Goal: Information Seeking & Learning: Learn about a topic

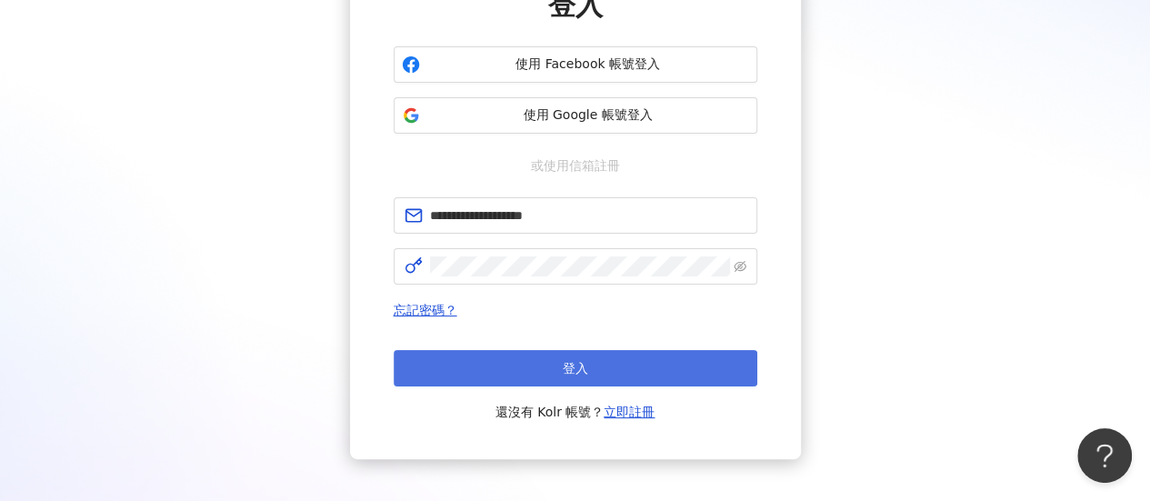
click at [553, 368] on button "登入" at bounding box center [576, 368] width 364 height 36
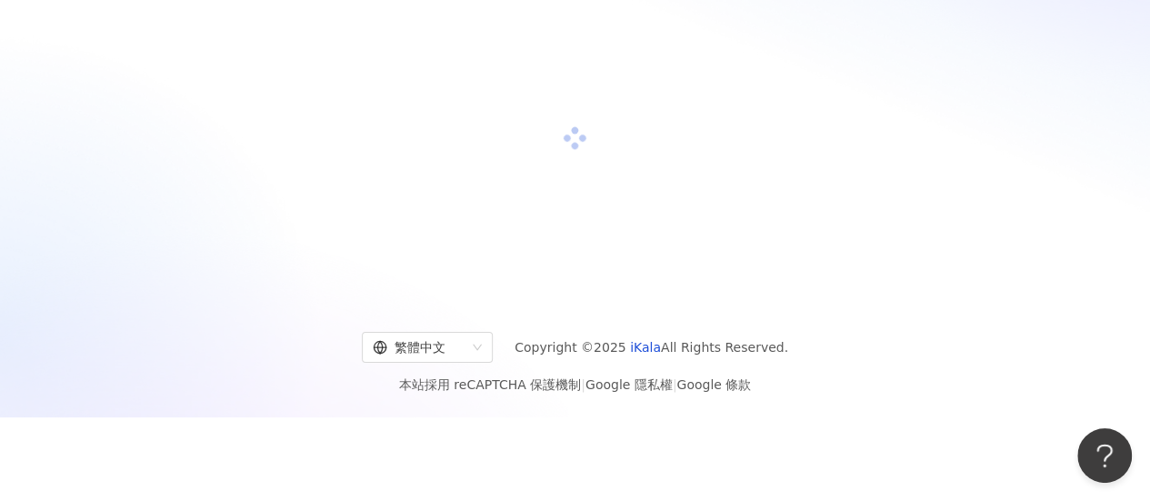
scroll to position [182, 0]
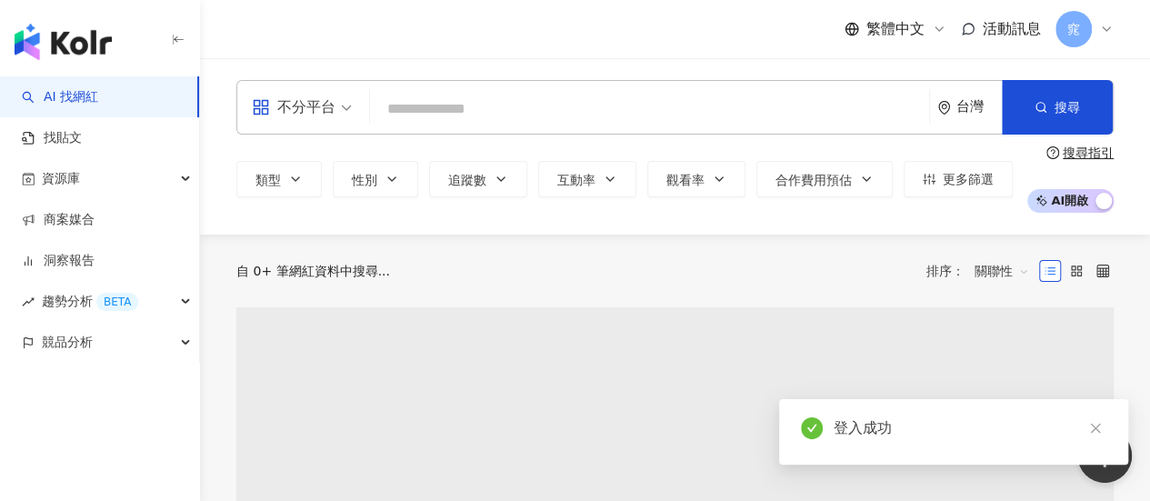
click at [520, 106] on input "search" at bounding box center [649, 109] width 545 height 35
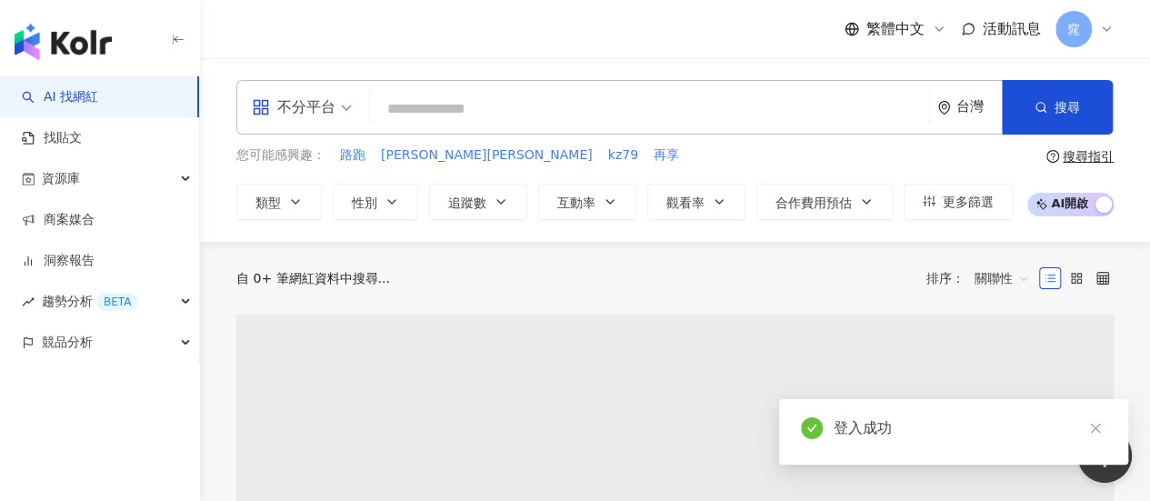
type input "*"
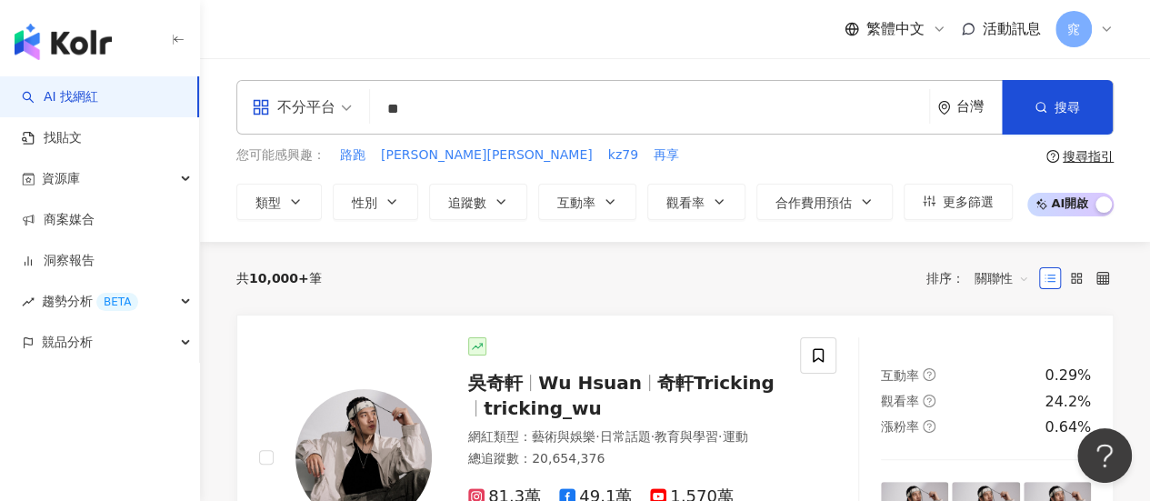
type input "*"
type input "***"
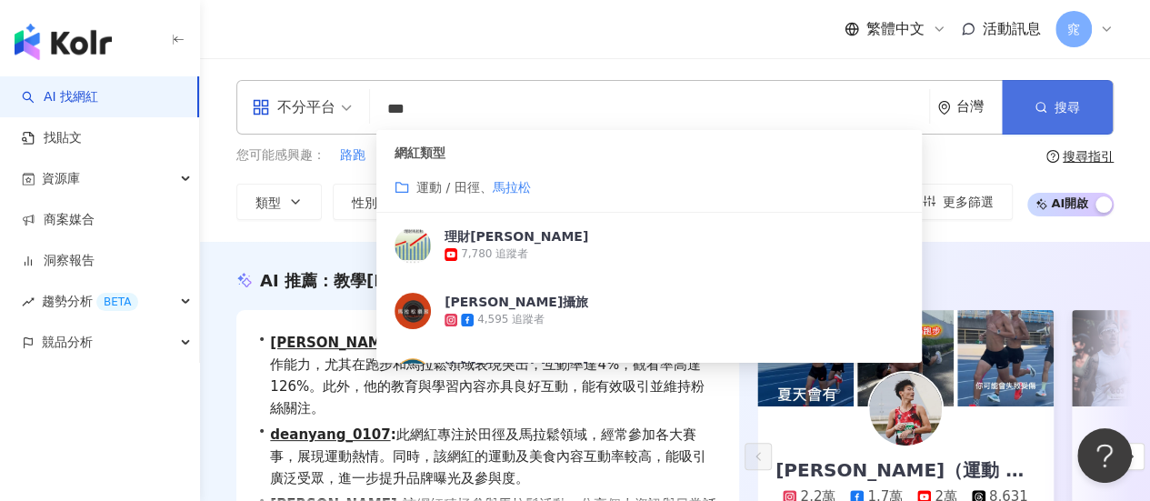
click at [1078, 103] on span "搜尋" at bounding box center [1067, 107] width 25 height 15
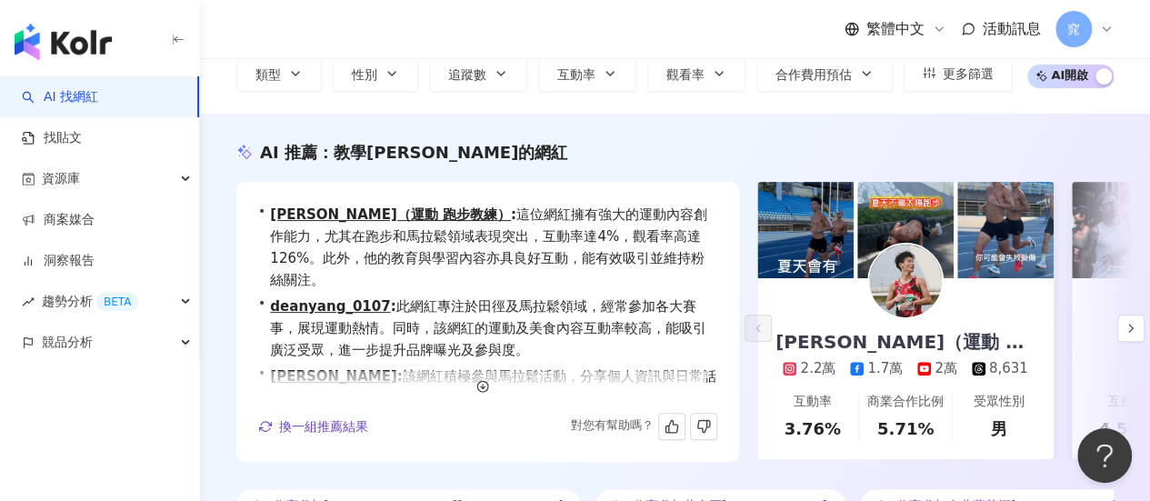
scroll to position [91, 0]
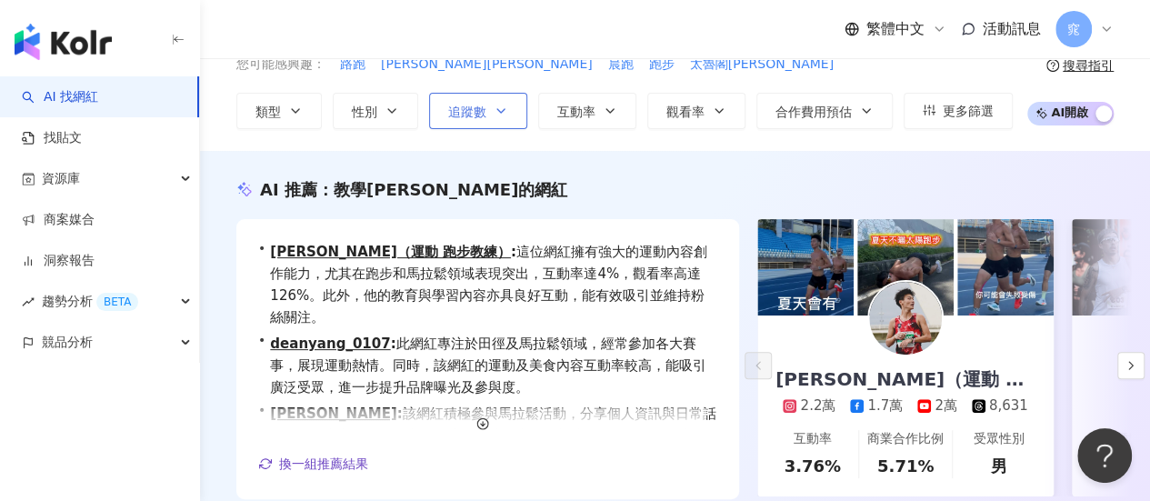
click at [465, 115] on span "追蹤數" at bounding box center [467, 112] width 38 height 15
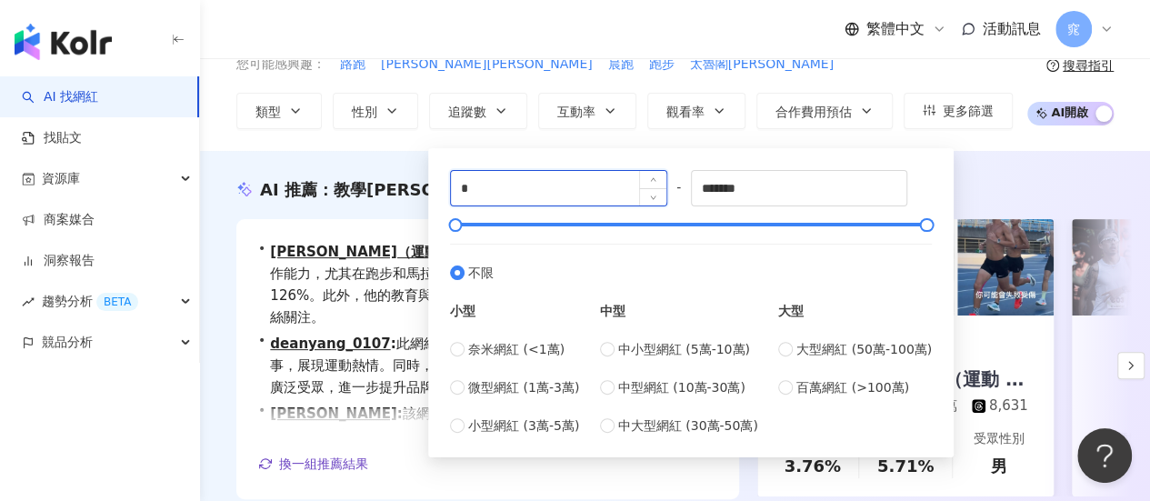
click at [575, 195] on input "*" at bounding box center [558, 188] width 215 height 35
type input "****"
drag, startPoint x: 751, startPoint y: 186, endPoint x: 662, endPoint y: 185, distance: 89.1
click at [662, 185] on div "**** - ******* 不限 小型 奈米網紅 (<1萬) 微型網紅 (1萬-3萬) 小型網紅 (3萬-5萬) 中型 中小型網紅 (5萬-10萬) 中型網…" at bounding box center [691, 302] width 482 height 265
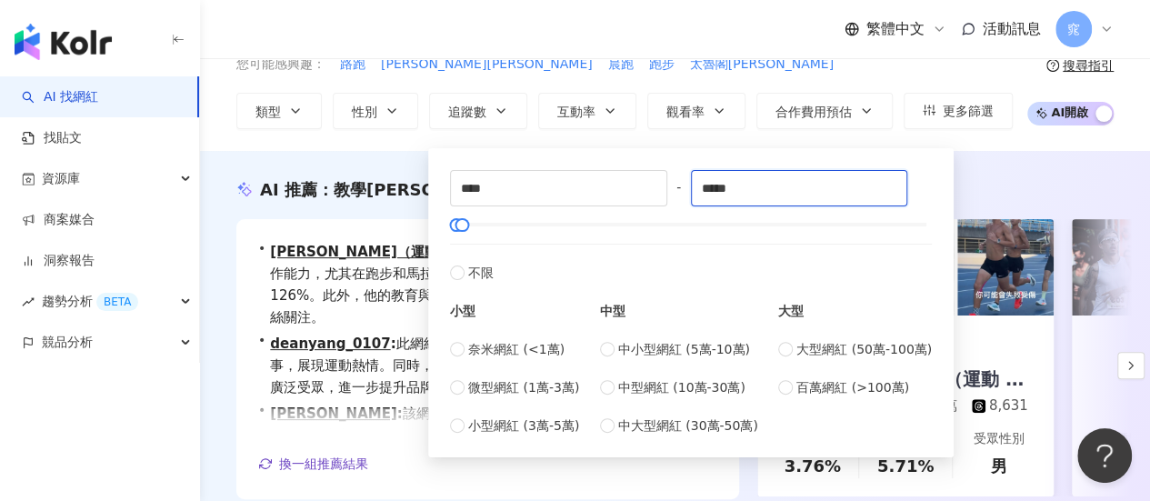
type input "*****"
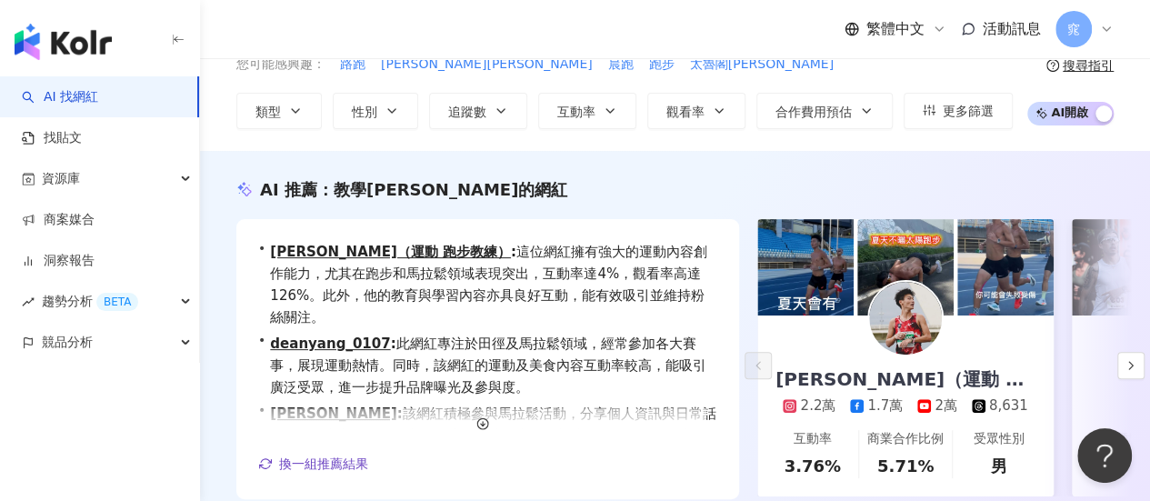
click at [996, 175] on div "AI 推薦 ： 教學馬拉松的網紅 • 黃俊麒 （運動 跑步教練） : 這位網紅擁有強大的運動內容創作能力，尤其在跑步和馬拉鬆領域表現突出，互動率達4%，觀看率…" at bounding box center [675, 368] width 950 height 435
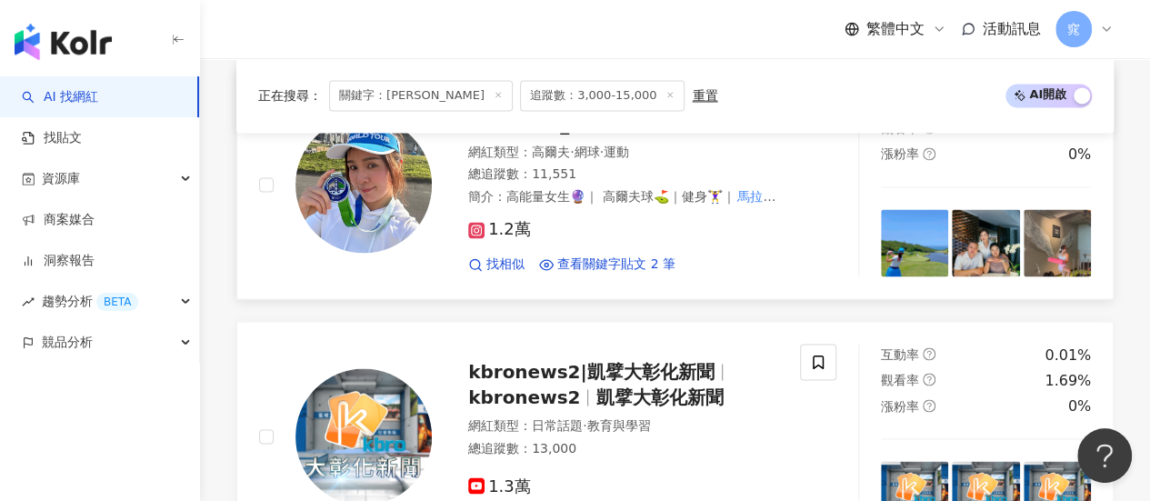
scroll to position [1364, 0]
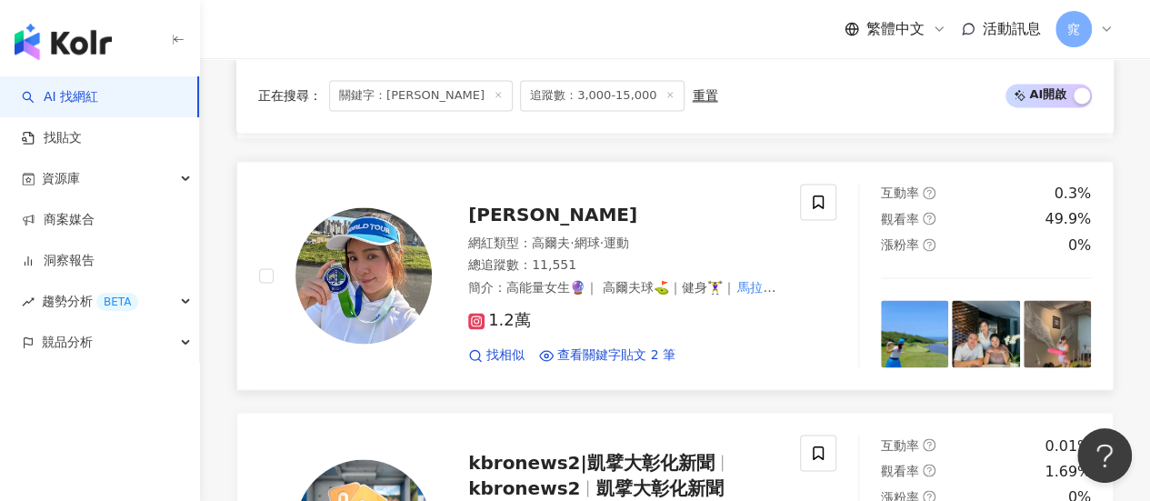
click at [493, 212] on span "[PERSON_NAME]" at bounding box center [552, 215] width 169 height 22
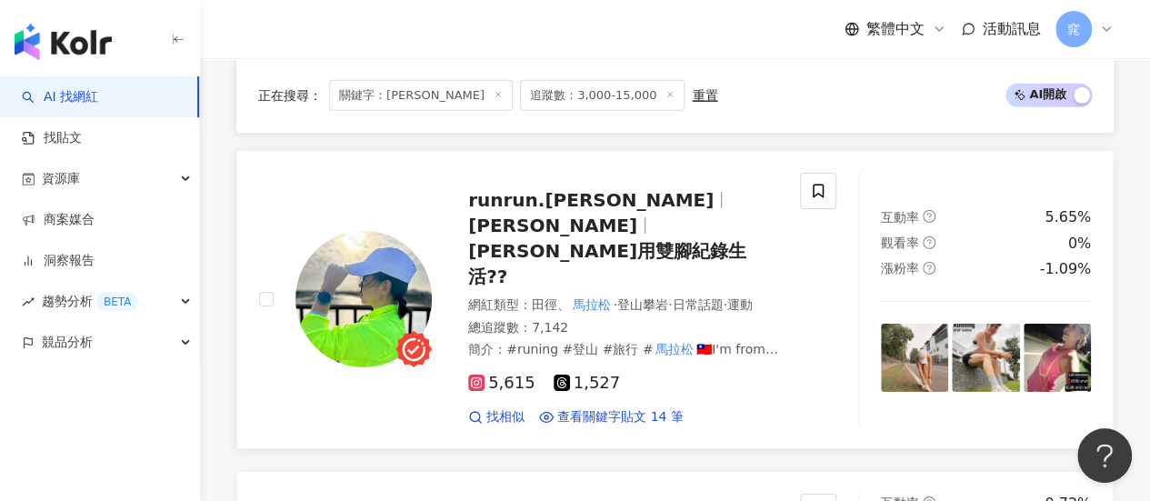
scroll to position [2909, 0]
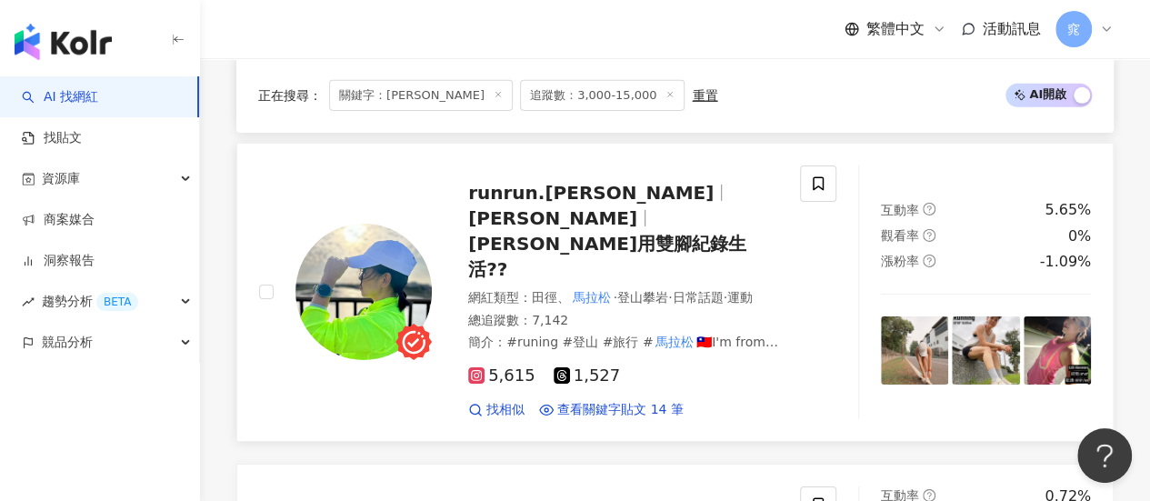
click at [622, 207] on span "黃詠心" at bounding box center [552, 218] width 169 height 22
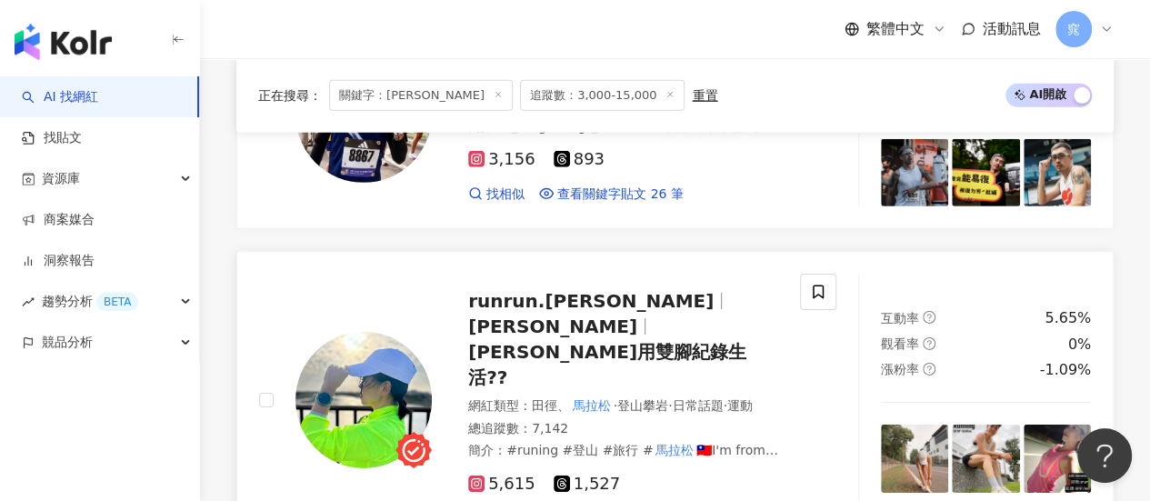
scroll to position [2818, 0]
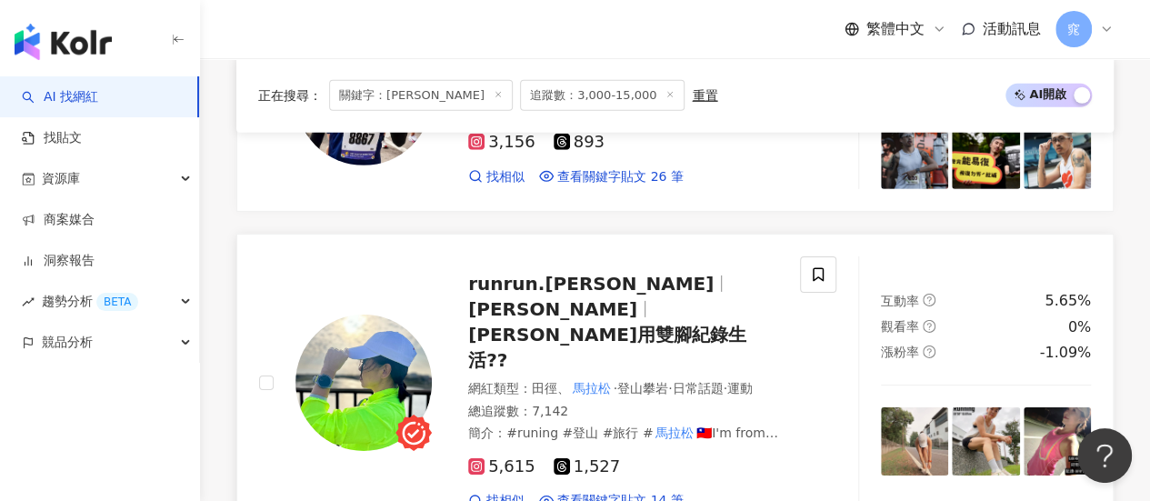
click at [536, 274] on span "runrun.jenny" at bounding box center [590, 284] width 245 height 22
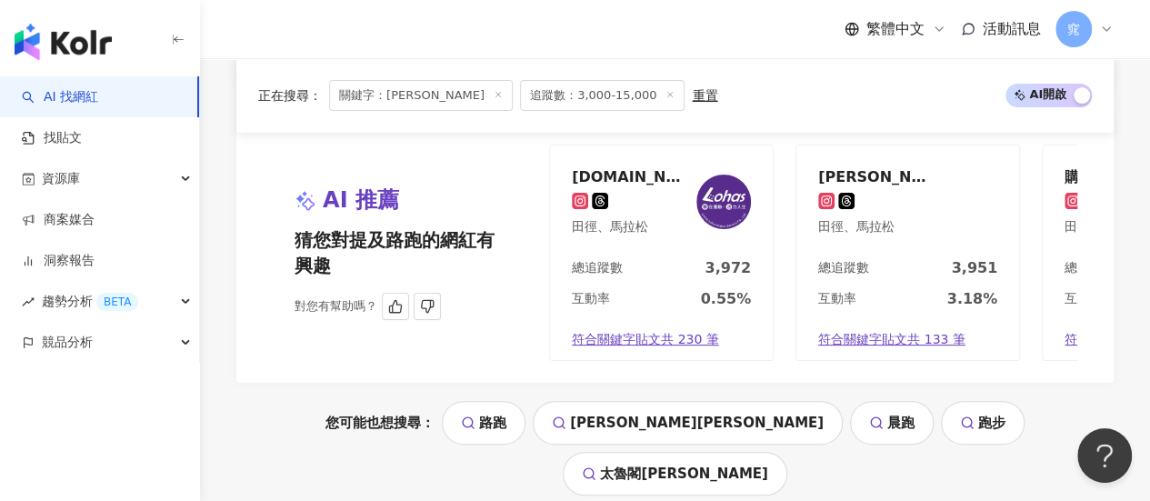
scroll to position [3546, 0]
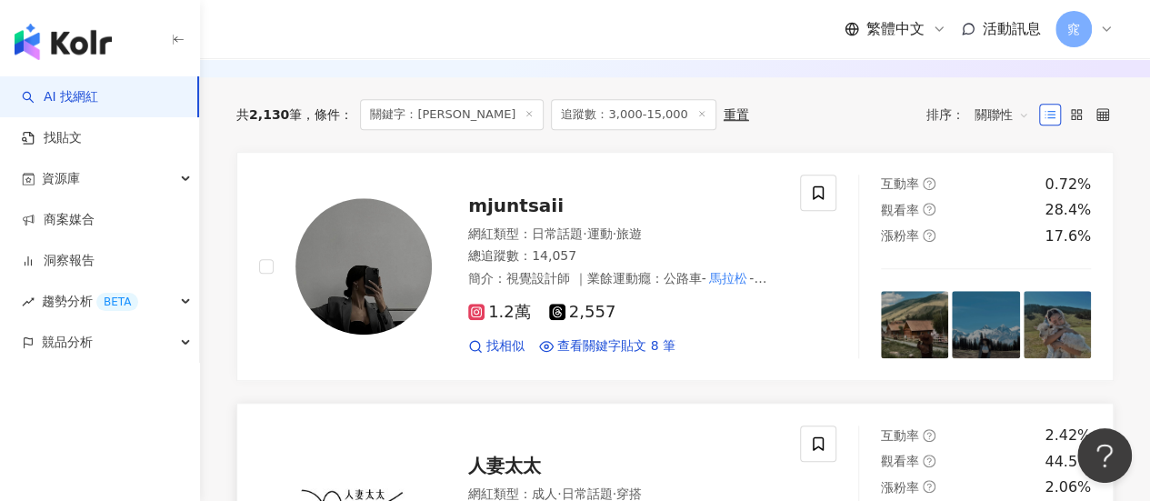
scroll to position [619, 0]
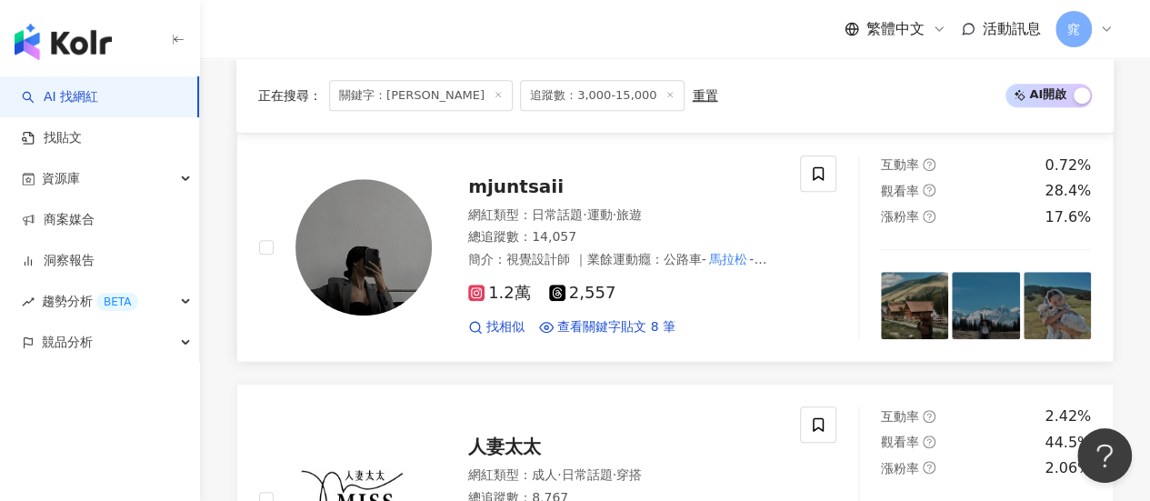
click at [519, 190] on span "mjuntsaii" at bounding box center [515, 186] width 95 height 22
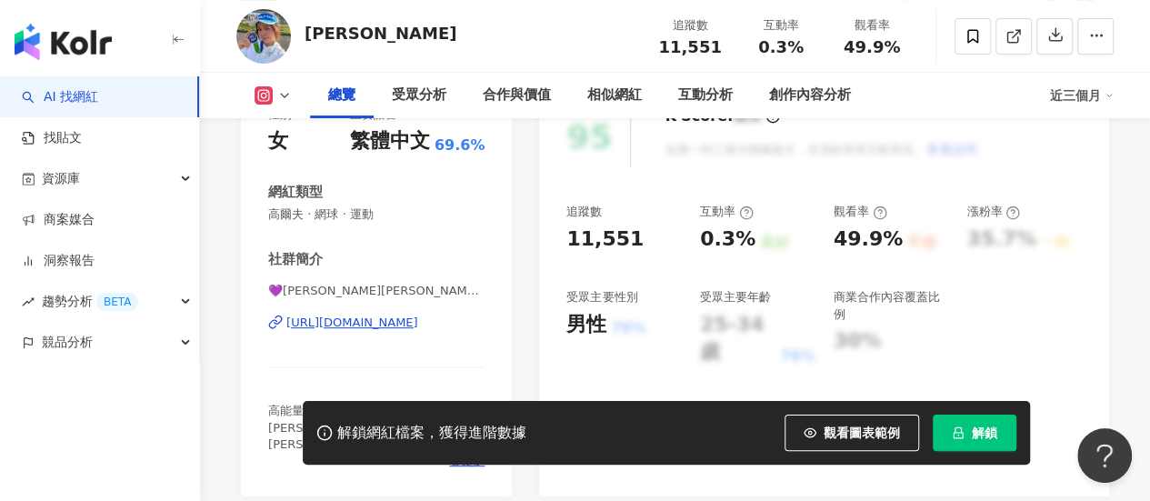
scroll to position [91, 0]
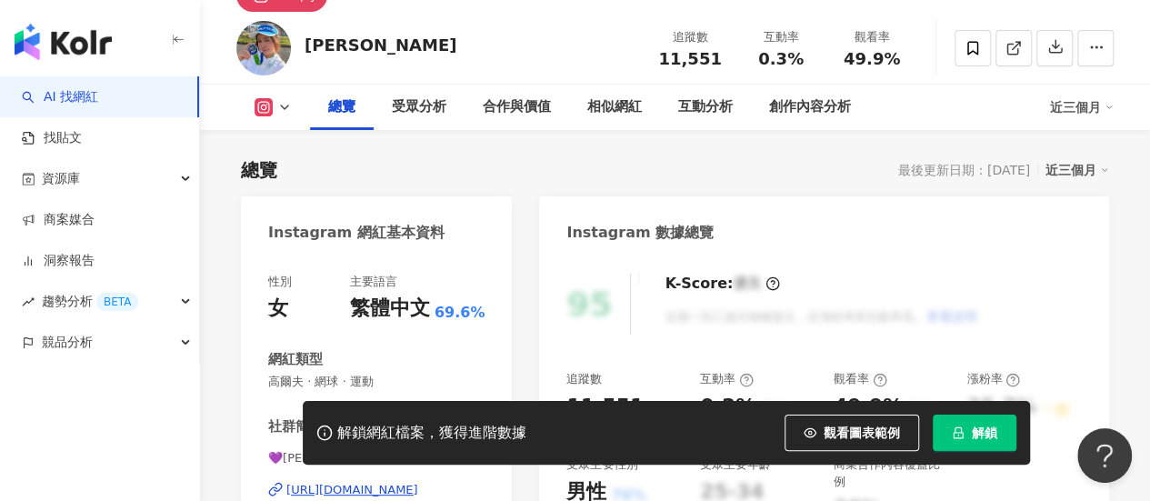
click at [275, 106] on button at bounding box center [273, 107] width 74 height 18
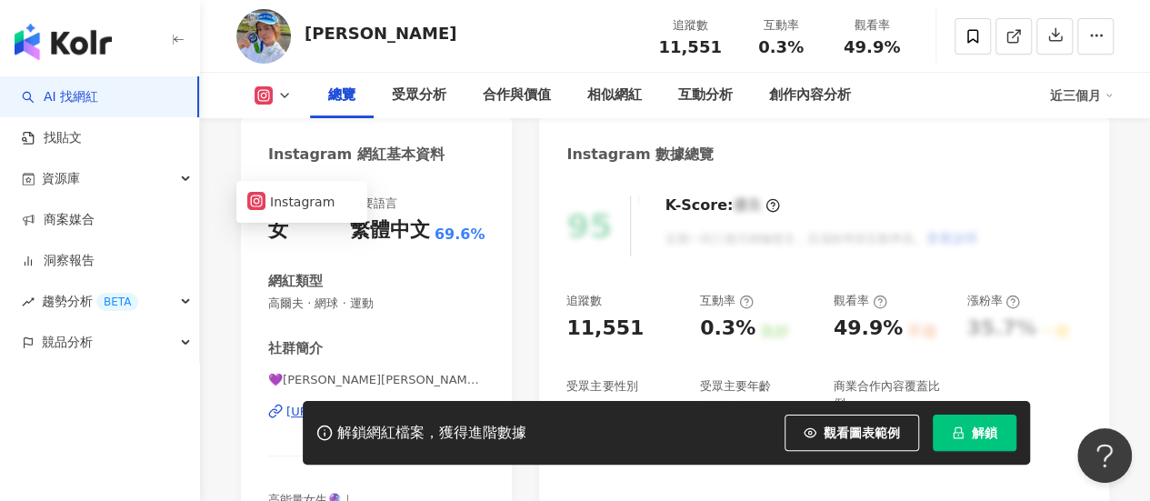
scroll to position [273, 0]
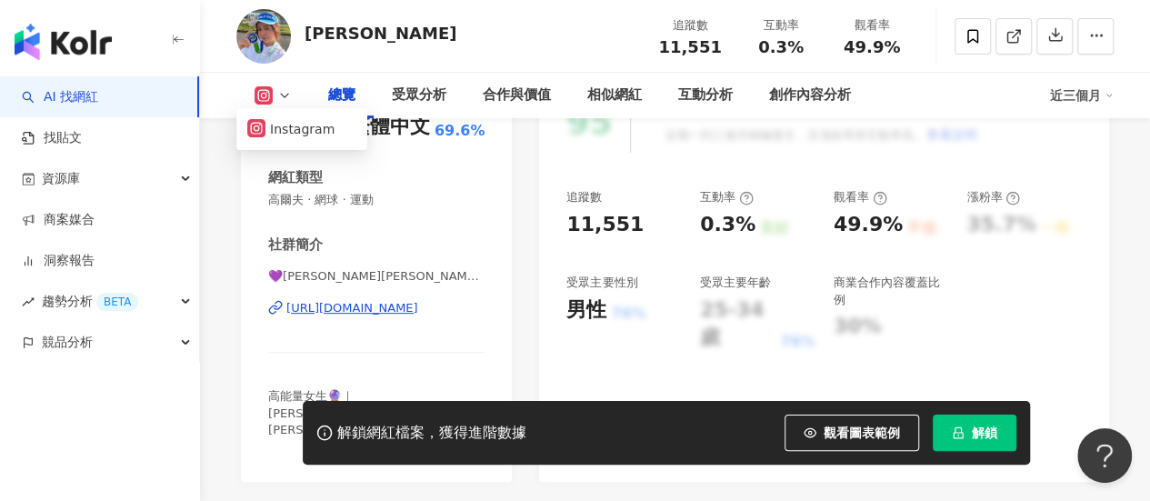
click at [375, 314] on div "https://www.instagram.com/sallyhsuehh/" at bounding box center [352, 308] width 132 height 16
click at [365, 306] on div "https://www.instagram.com/sallyhsuehh/" at bounding box center [352, 308] width 132 height 16
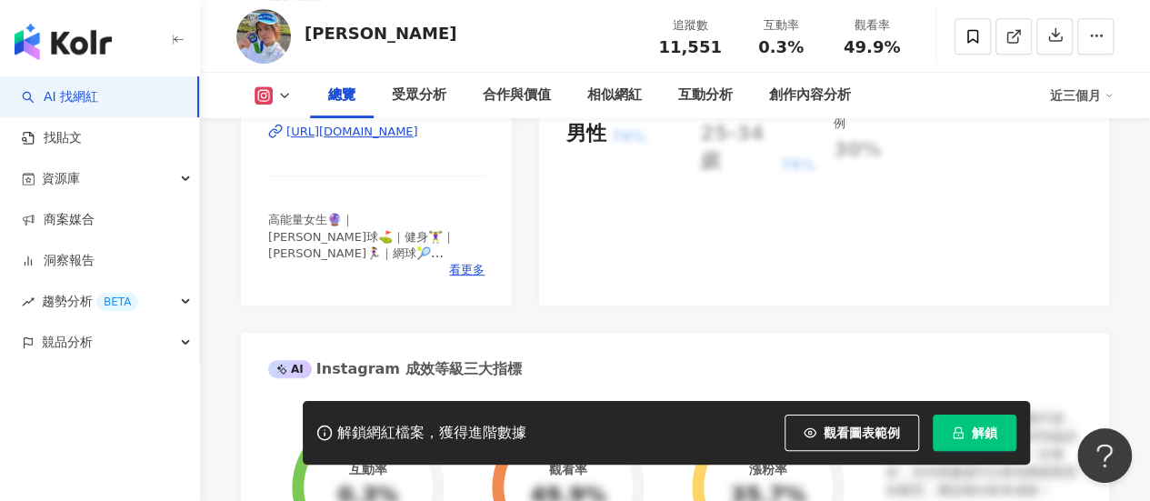
scroll to position [455, 0]
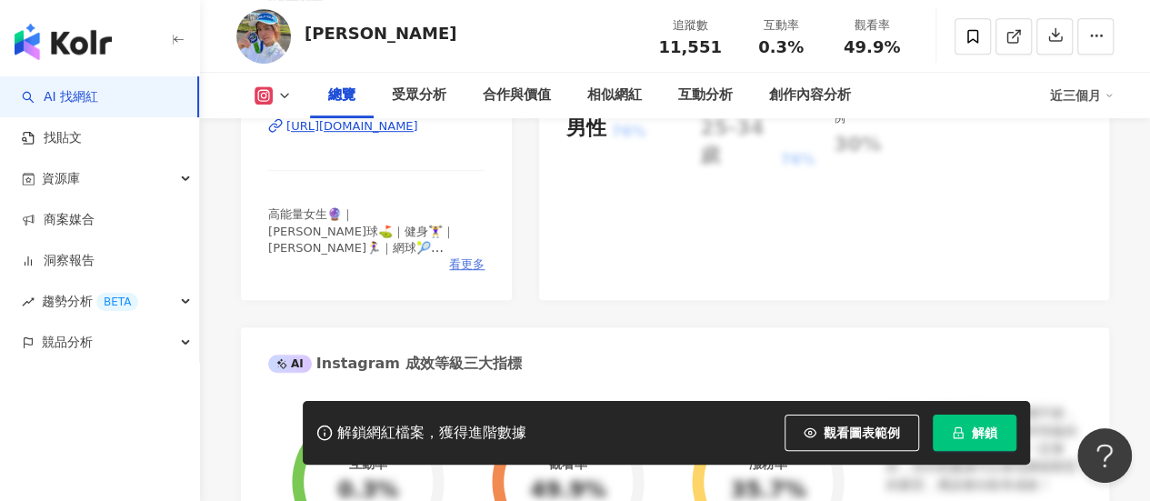
click at [459, 265] on span "看更多" at bounding box center [466, 264] width 35 height 16
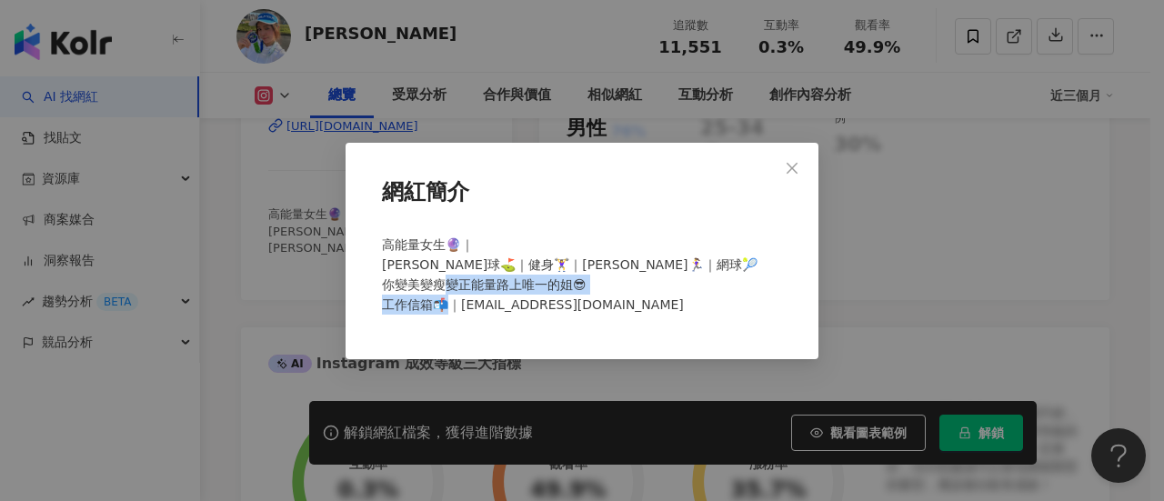
drag, startPoint x: 465, startPoint y: 306, endPoint x: 623, endPoint y: 297, distance: 157.5
click at [619, 297] on div "高能量女生🔮｜ 高爾夫球⛳️｜健身🏋️‍♀️｜馬拉松🏃‍♀️｜網球🎾 你變美變瘦變正能量路上唯一的姐😎 工作信箱📬｜zzhu16777@gmail.com" at bounding box center [582, 282] width 415 height 110
copy span "777@gmail.com"
click at [780, 161] on span "Close" at bounding box center [792, 168] width 36 height 15
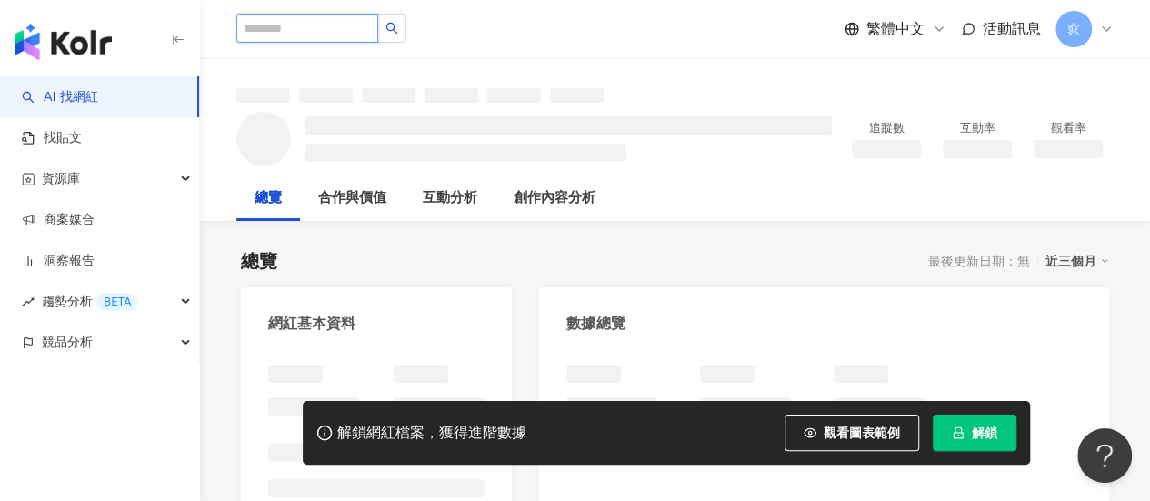
click at [311, 28] on input "search" at bounding box center [307, 28] width 142 height 29
paste input "*********"
type input "*********"
click at [398, 30] on icon "search" at bounding box center [392, 29] width 12 height 12
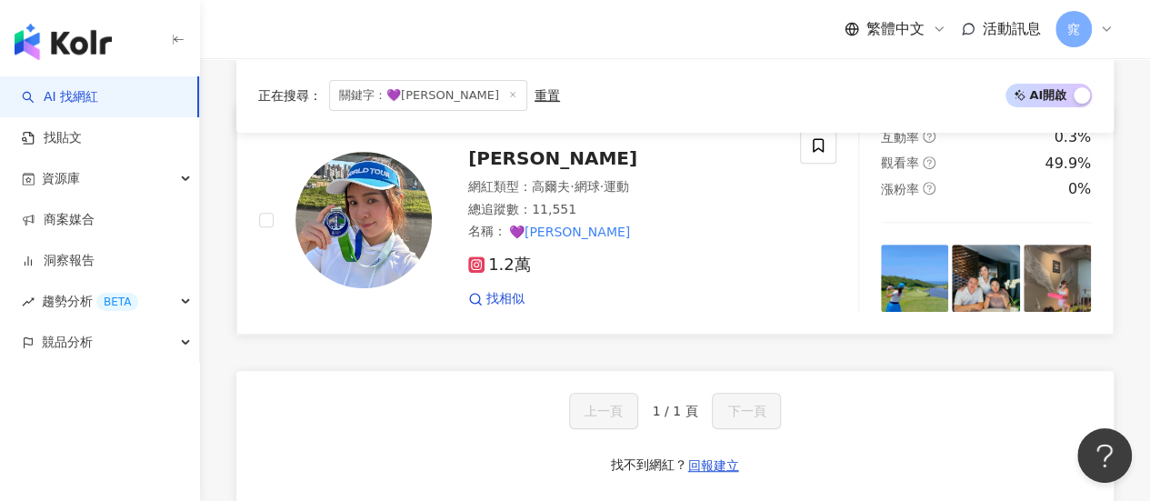
scroll to position [258, 0]
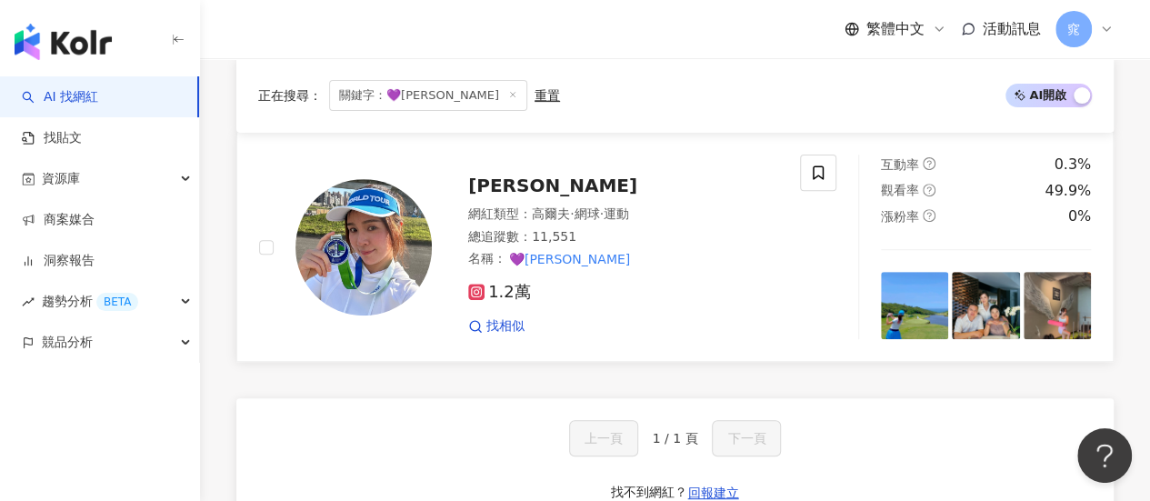
click at [488, 181] on span "朱珠" at bounding box center [552, 186] width 169 height 22
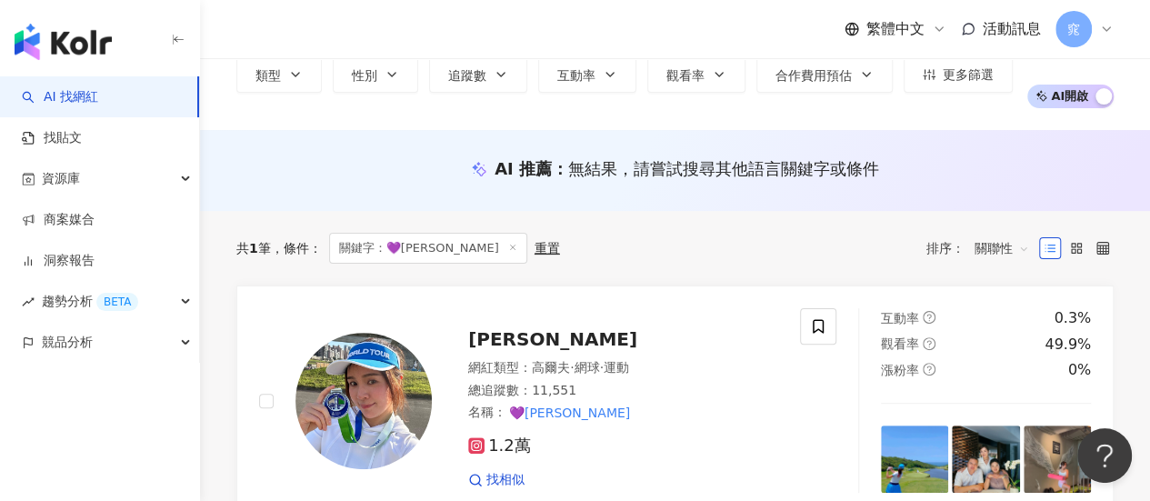
scroll to position [0, 0]
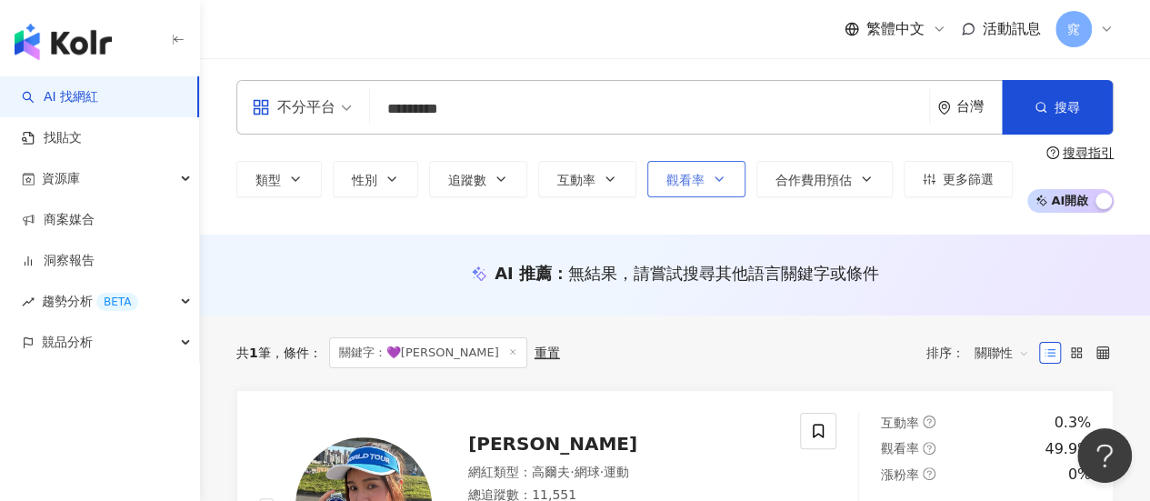
click at [702, 181] on button "觀看率" at bounding box center [696, 179] width 98 height 36
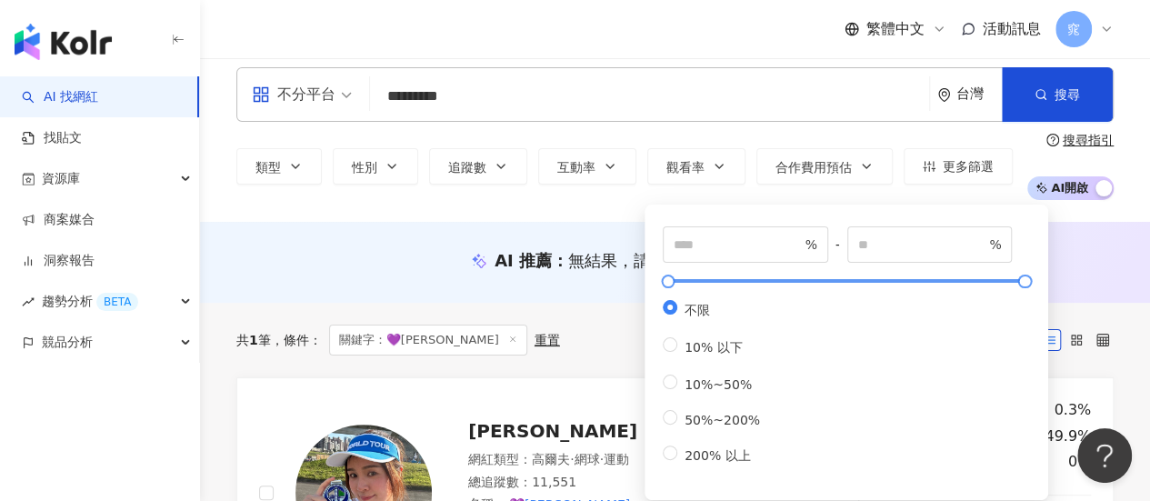
scroll to position [91, 0]
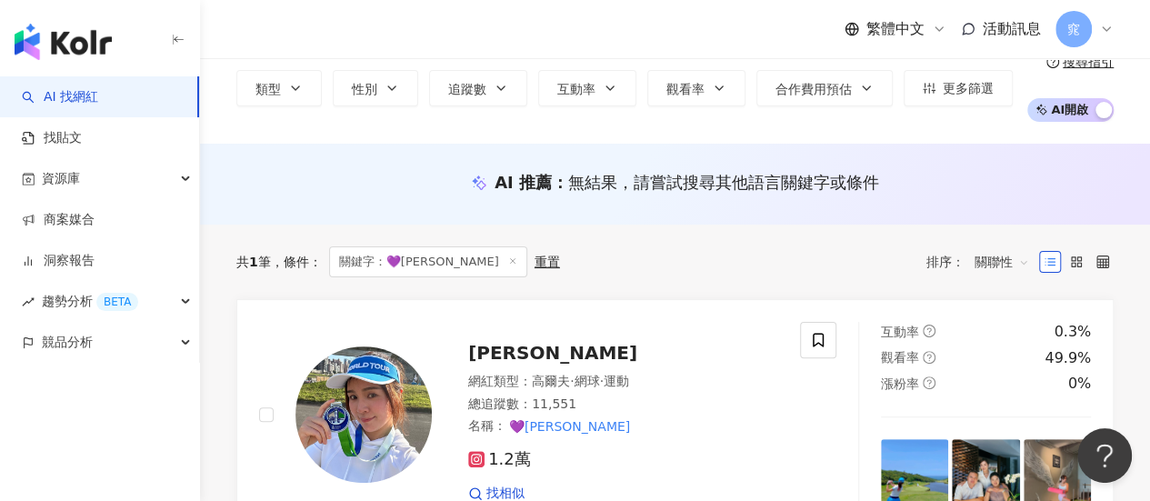
click at [518, 124] on div "不分平台 ********* 台灣 搜尋 類型 性別 追蹤數 互動率 觀看率 合作費用預估 更多篩選 % - % 不限 10% 以下 10%~50% 50%~…" at bounding box center [675, 55] width 950 height 176
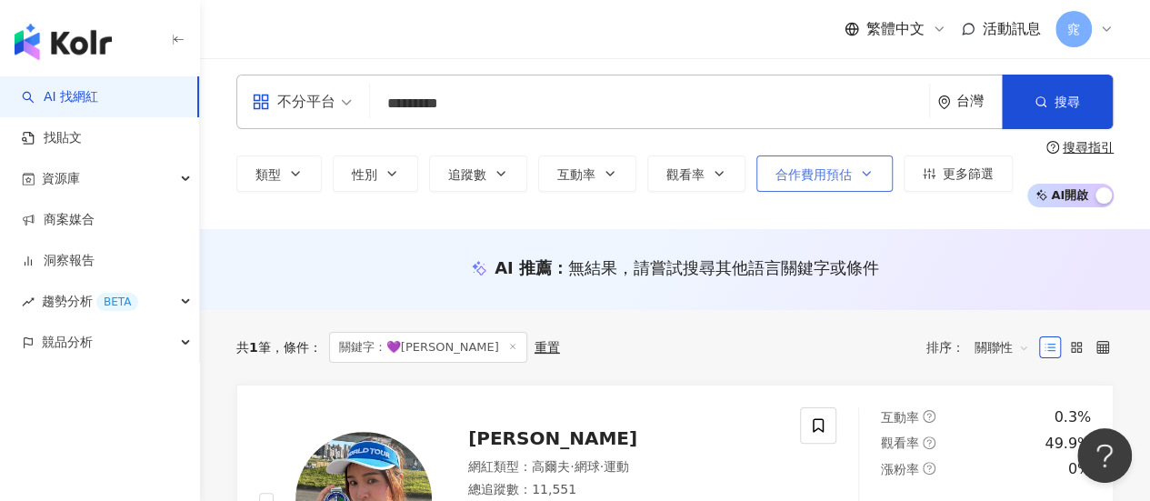
scroll to position [0, 0]
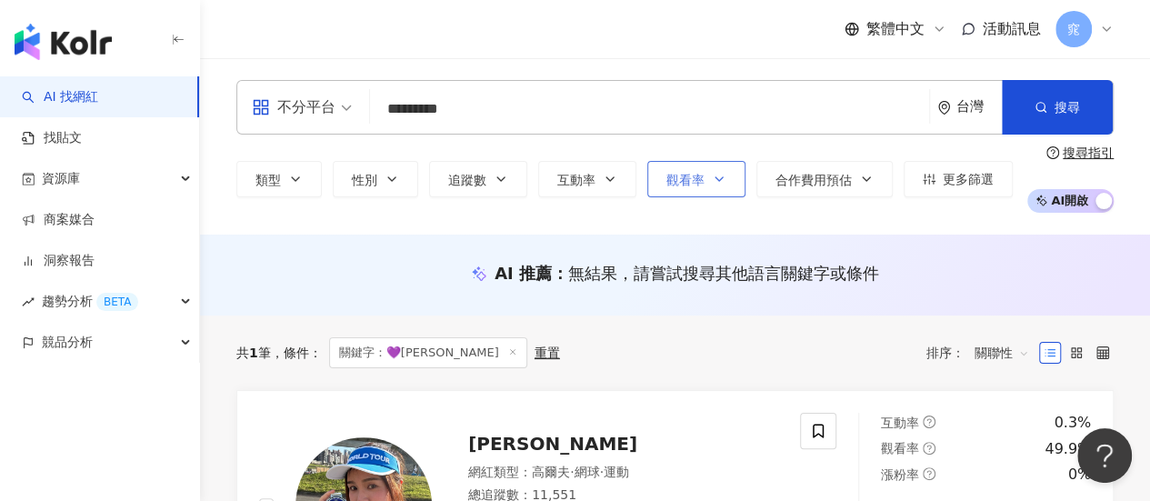
click at [690, 173] on span "觀看率" at bounding box center [685, 180] width 38 height 15
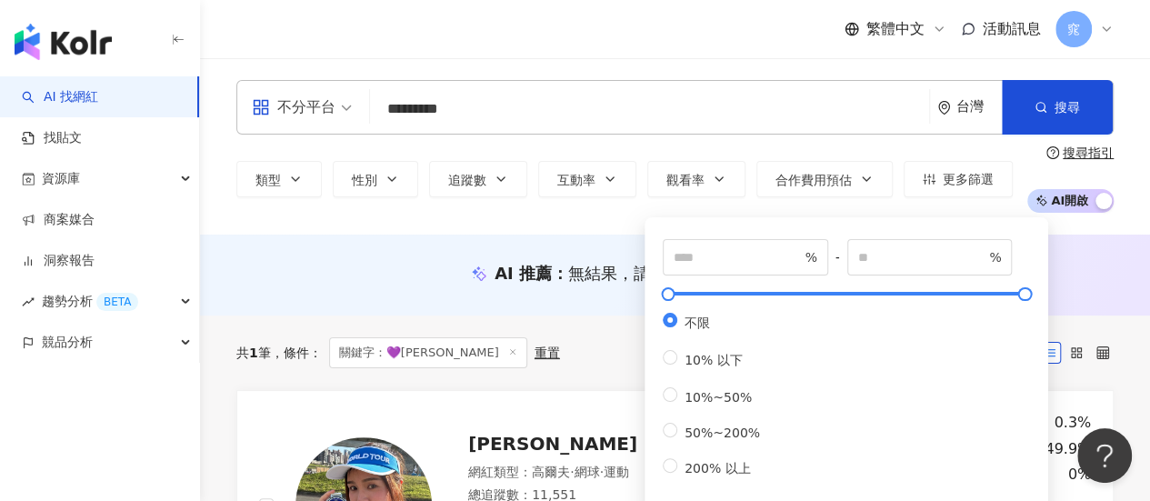
click at [610, 217] on div "不分平台 ********* 台灣 搜尋 類型 性別 追蹤數 互動率 觀看率 合作費用預估 更多篩選 % - % 不限 10% 以下 10%~50% 50%~…" at bounding box center [675, 146] width 950 height 176
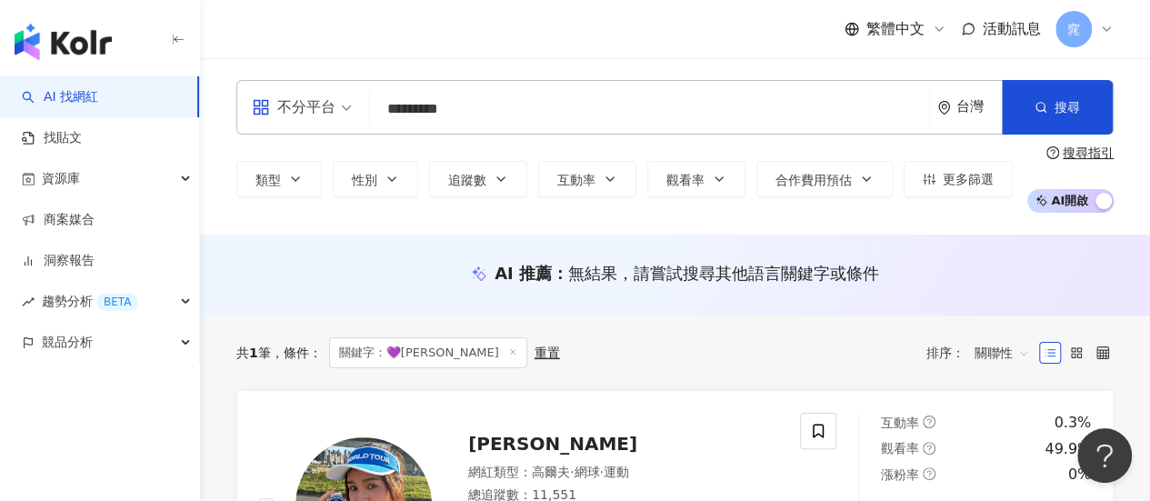
click at [1015, 365] on span "關聯性" at bounding box center [1002, 352] width 55 height 29
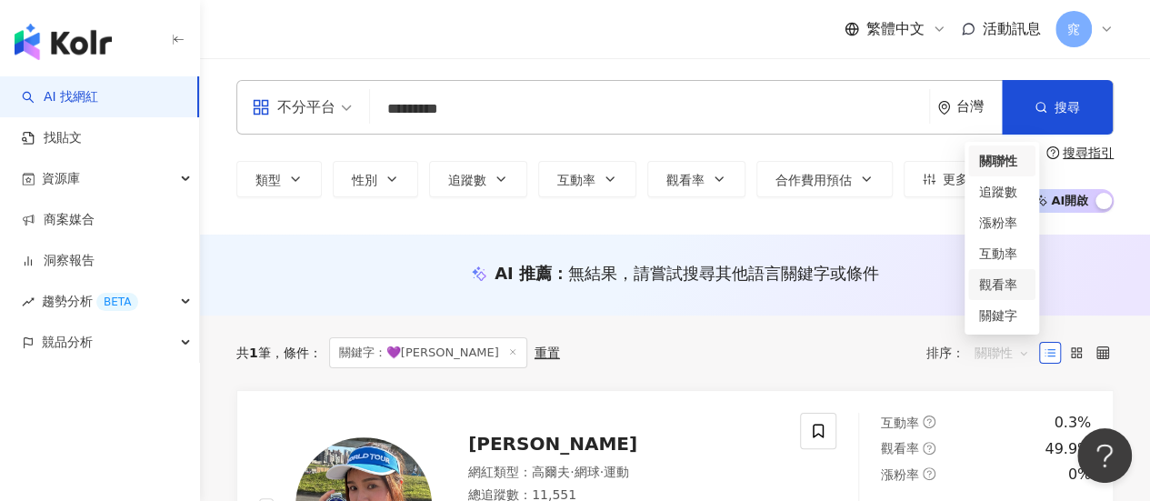
click at [1005, 283] on div "觀看率" at bounding box center [1001, 285] width 45 height 20
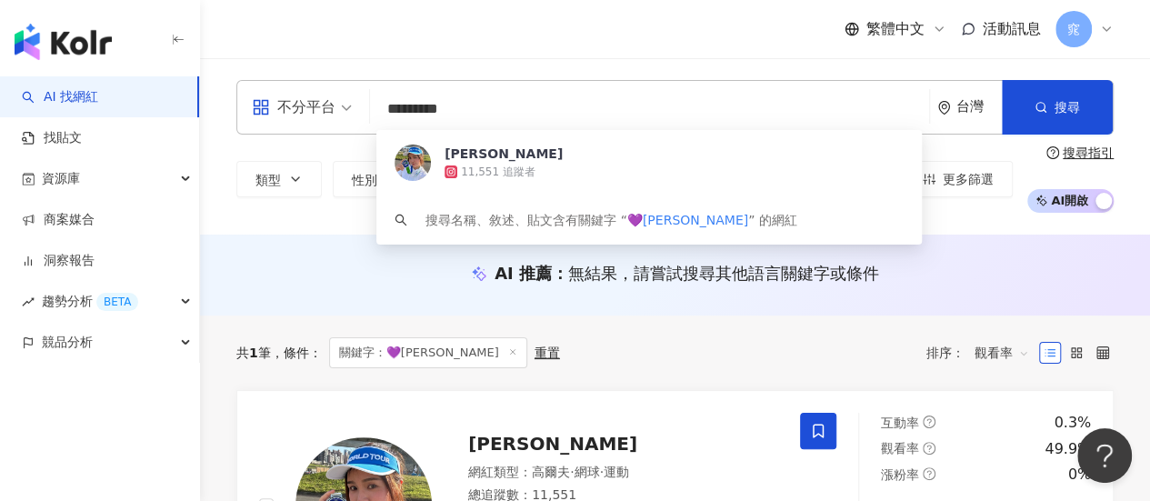
drag, startPoint x: 493, startPoint y: 110, endPoint x: 325, endPoint y: 92, distance: 168.3
click at [325, 92] on div "不分平台 ********* 台灣 搜尋 7430077e-a4ec-4ada-9bc2-d0c0d71ffe0f 朱珠 11,551 追蹤者 搜尋名稱、敘述…" at bounding box center [674, 107] width 877 height 55
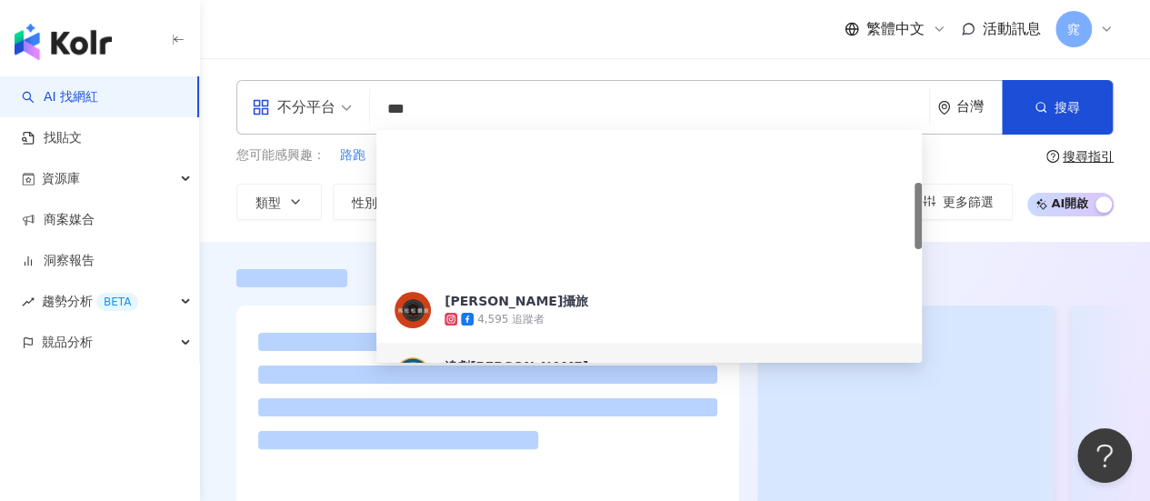
scroll to position [182, 0]
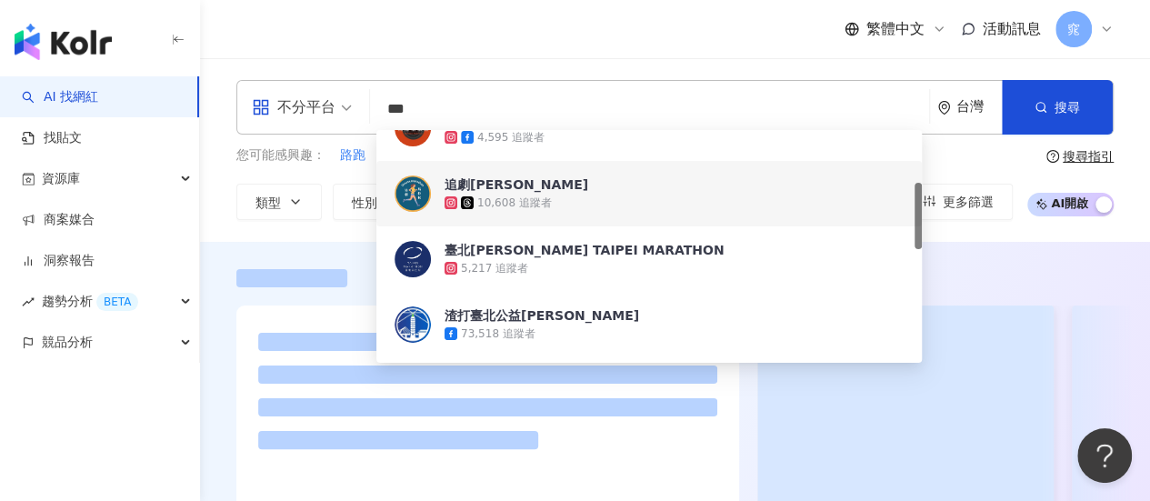
type input "***"
click at [247, 252] on div at bounding box center [675, 420] width 950 height 356
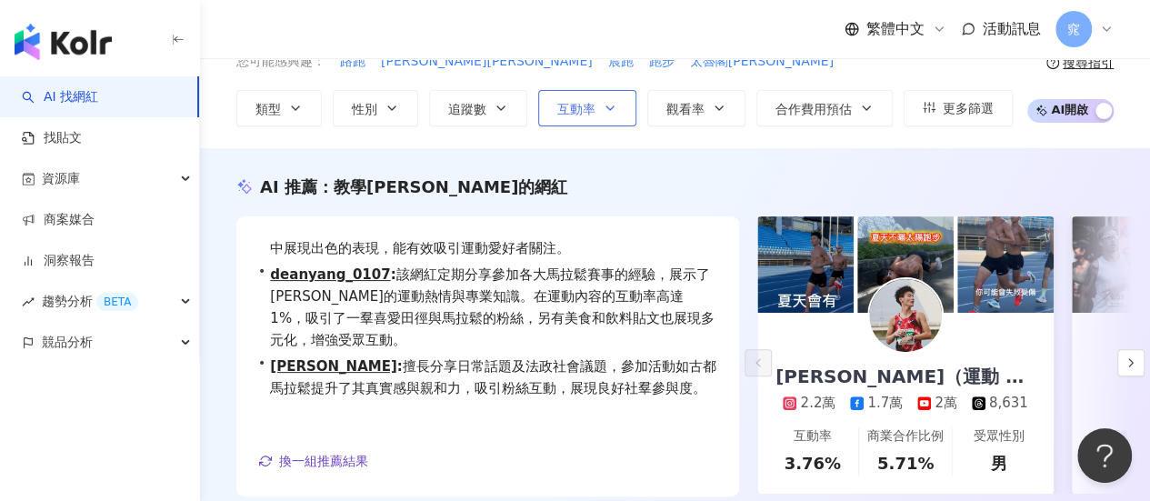
scroll to position [0, 0]
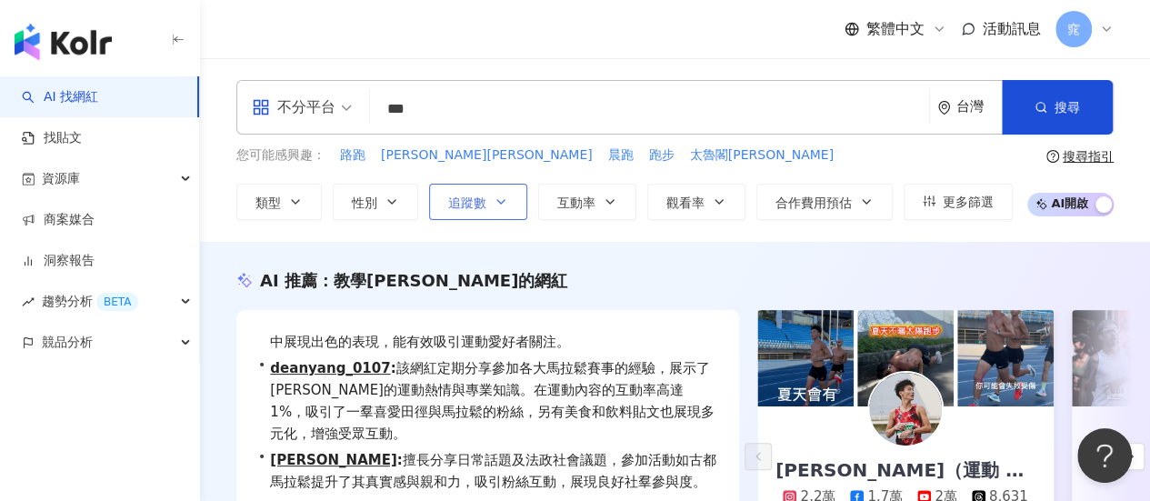
click at [473, 195] on span "追蹤數" at bounding box center [467, 202] width 38 height 15
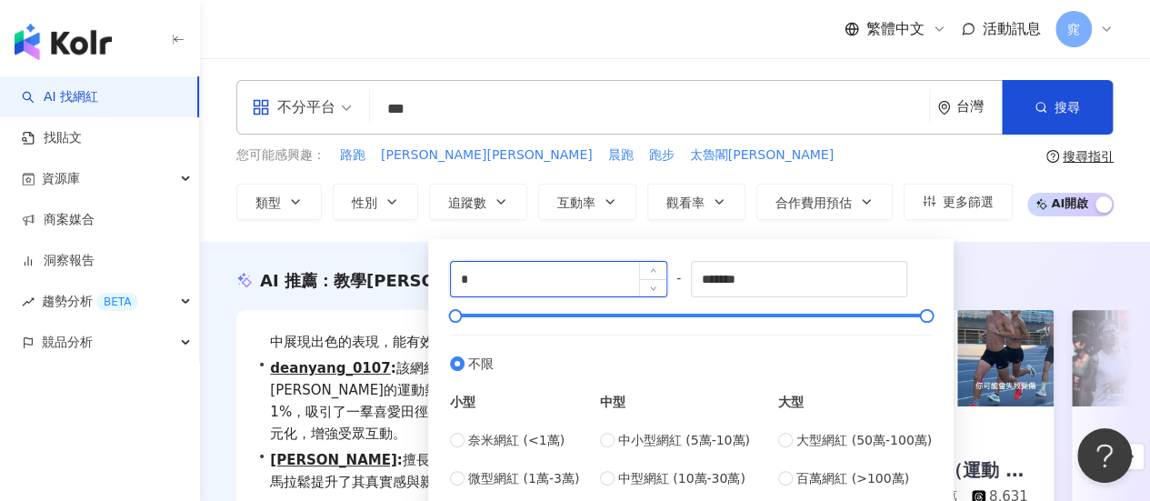
click at [522, 284] on input "*" at bounding box center [558, 279] width 215 height 35
type input "****"
drag, startPoint x: 775, startPoint y: 283, endPoint x: 618, endPoint y: 272, distance: 157.7
click at [617, 271] on div "**** - ******* 不限 小型 奈米網紅 (<1萬) 微型網紅 (1萬-3萬) 小型網紅 (3萬-5萬) 中型 中小型網紅 (5萬-10萬) 中型網…" at bounding box center [691, 393] width 482 height 265
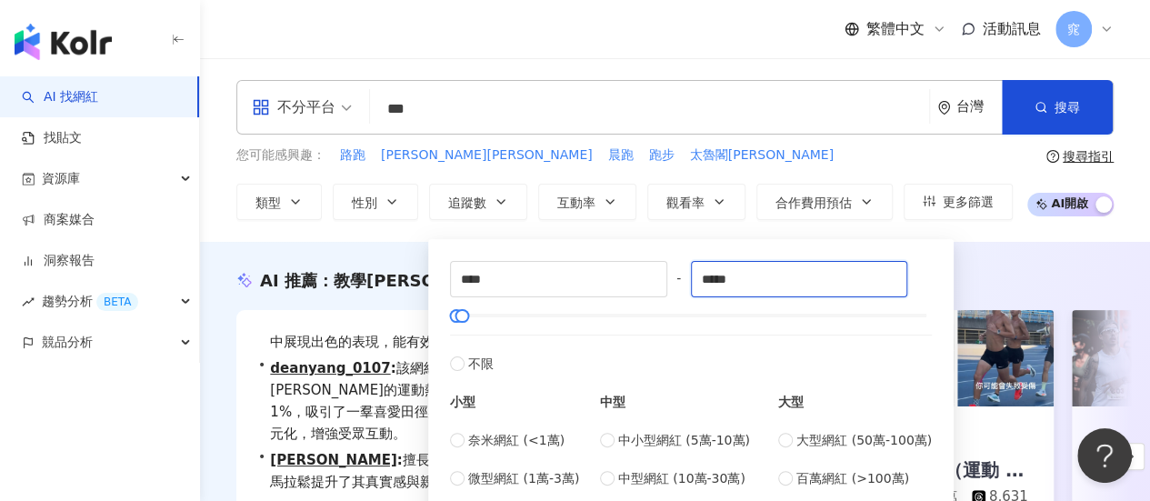
type input "*****"
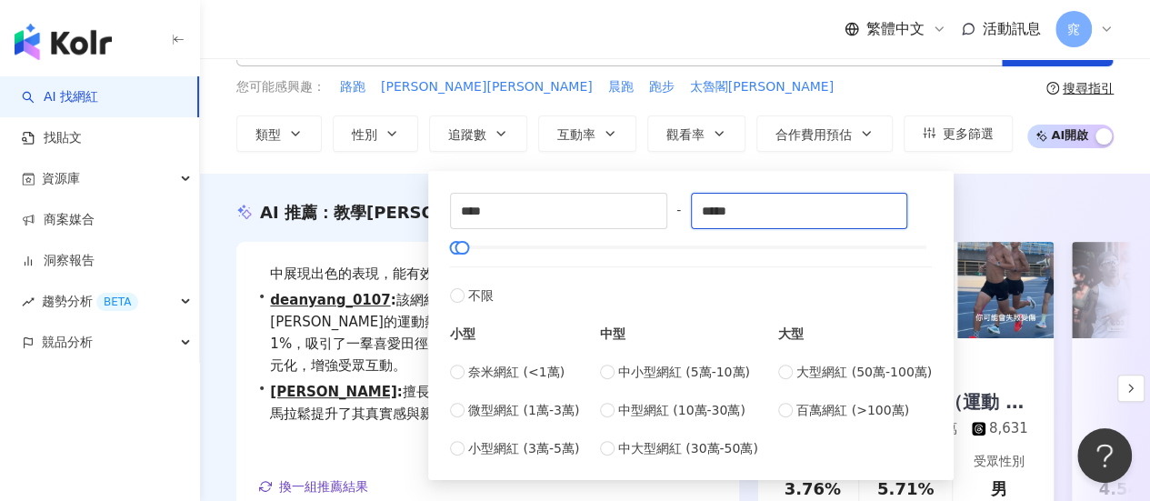
scroll to position [91, 0]
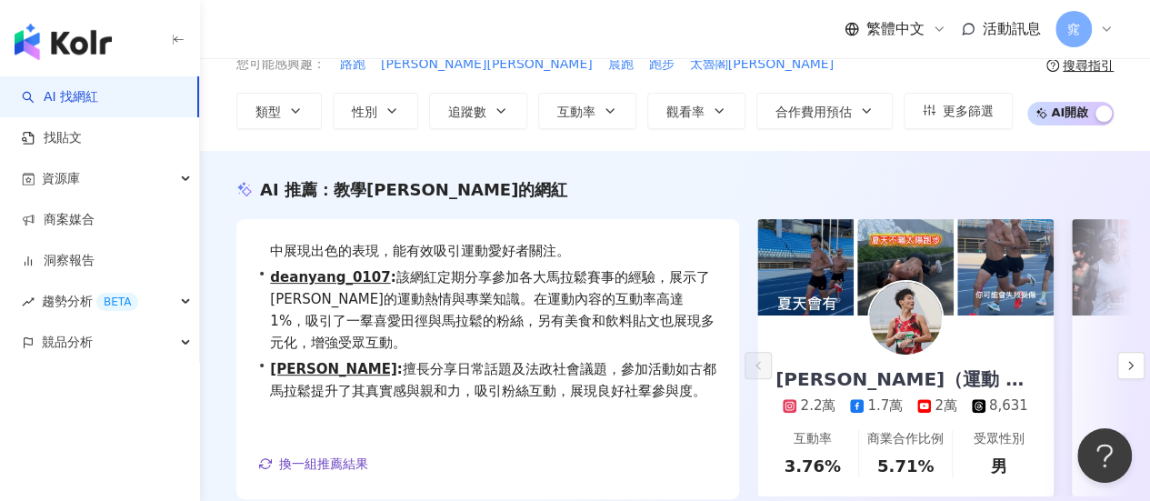
click at [973, 180] on div "AI 推薦 ： 教學馬拉松的網紅" at bounding box center [674, 189] width 877 height 23
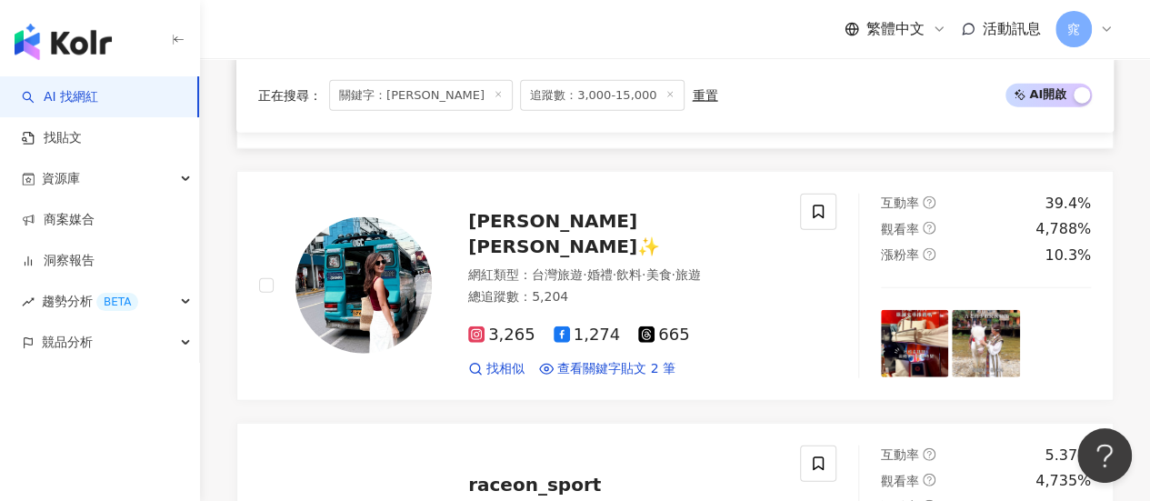
scroll to position [2091, 0]
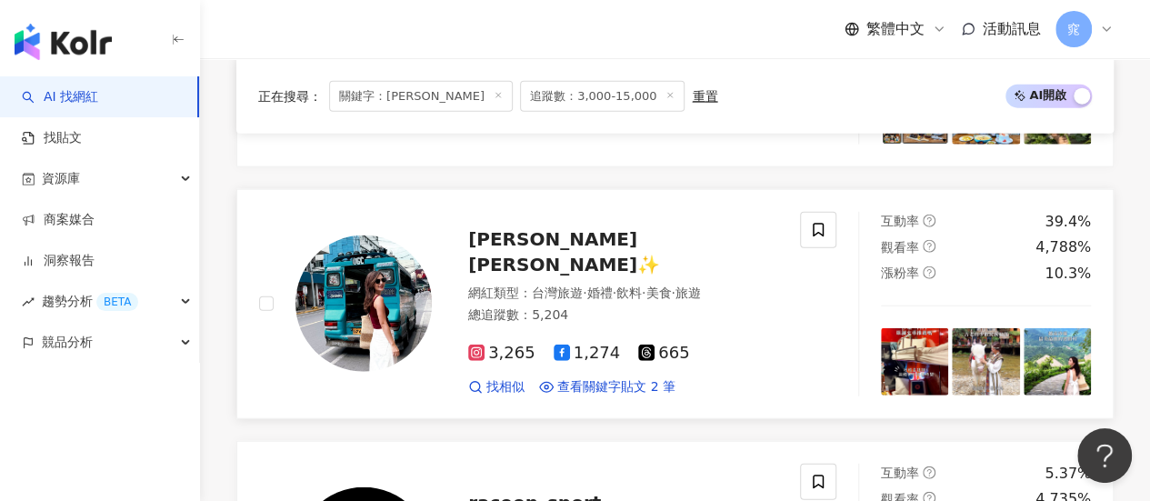
click at [553, 239] on span "Sharon 宇欣✨" at bounding box center [564, 251] width 192 height 47
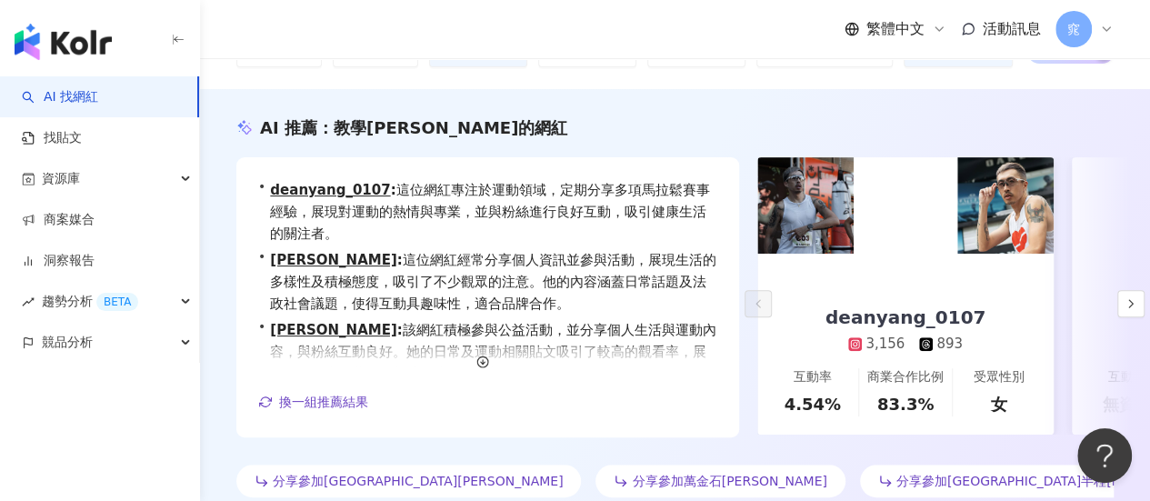
scroll to position [182, 0]
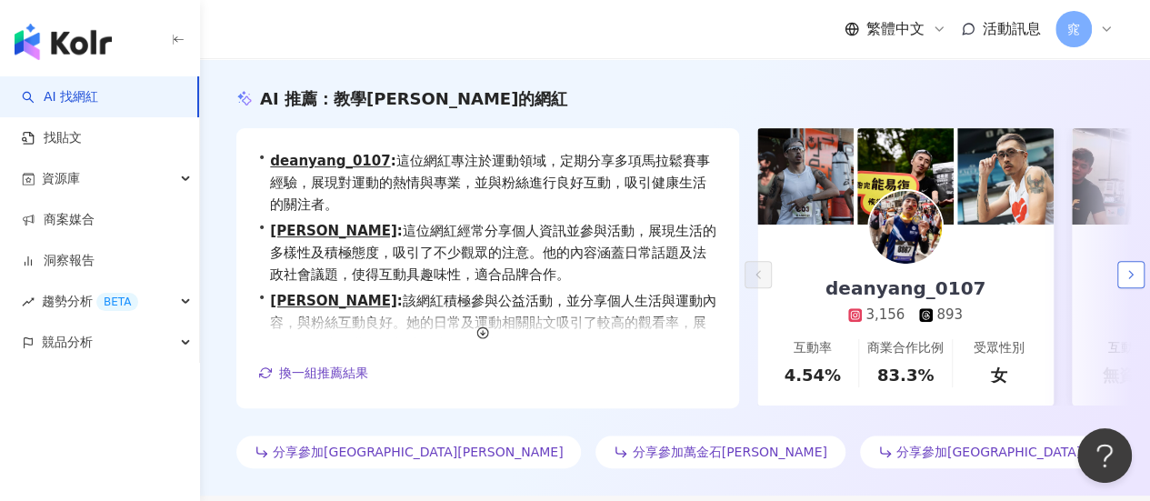
click at [1128, 282] on button "button" at bounding box center [1130, 274] width 27 height 27
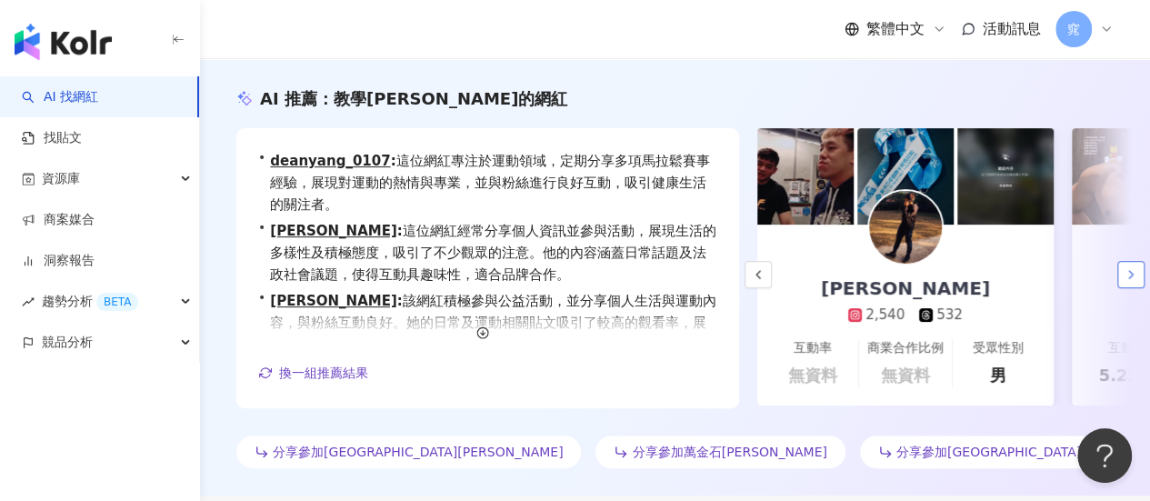
click at [1128, 282] on button "button" at bounding box center [1130, 274] width 27 height 27
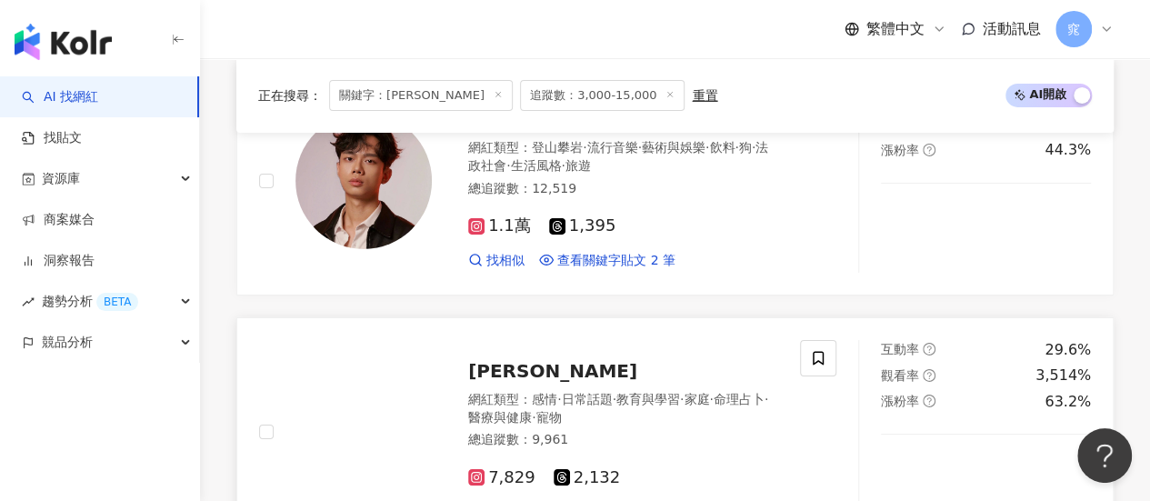
scroll to position [2909, 0]
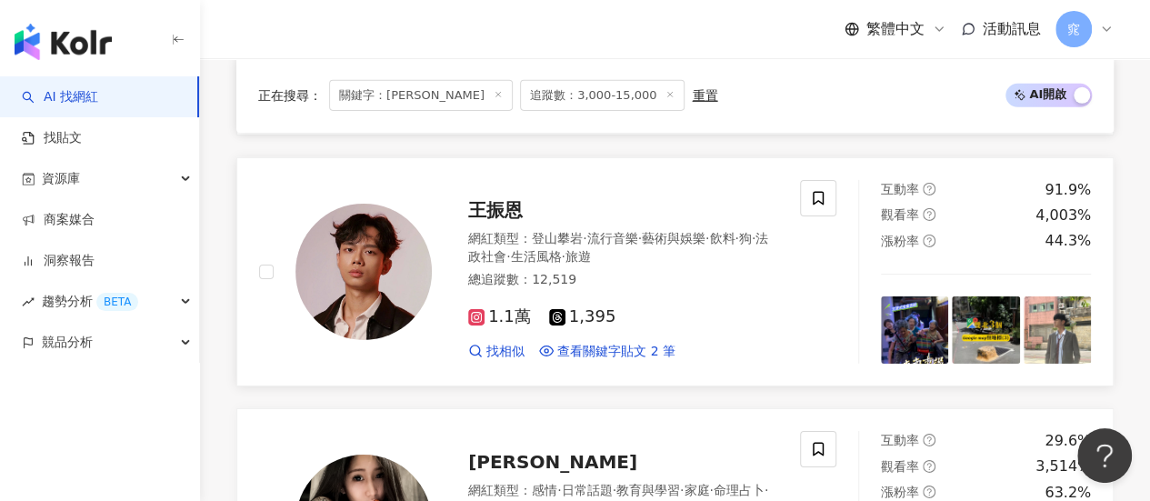
click at [696, 246] on div "網紅類型 ： 登山攀岩 · 流行音樂 · 藝術與娛樂 · 飲料 · 狗 · 法政社會 · 生活風格 · 旅遊 總追蹤數 ： 12,519" at bounding box center [623, 261] width 310 height 63
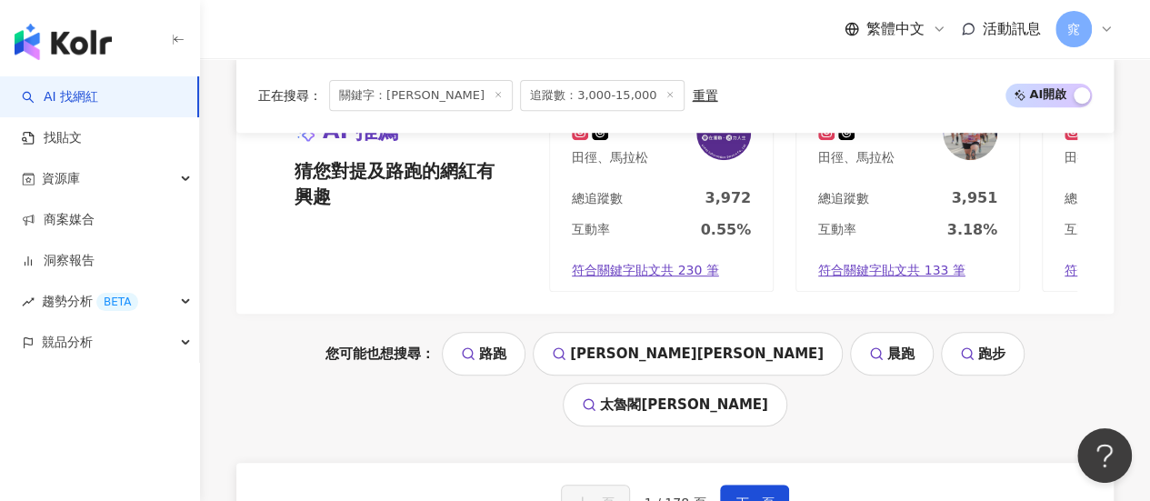
scroll to position [3818, 0]
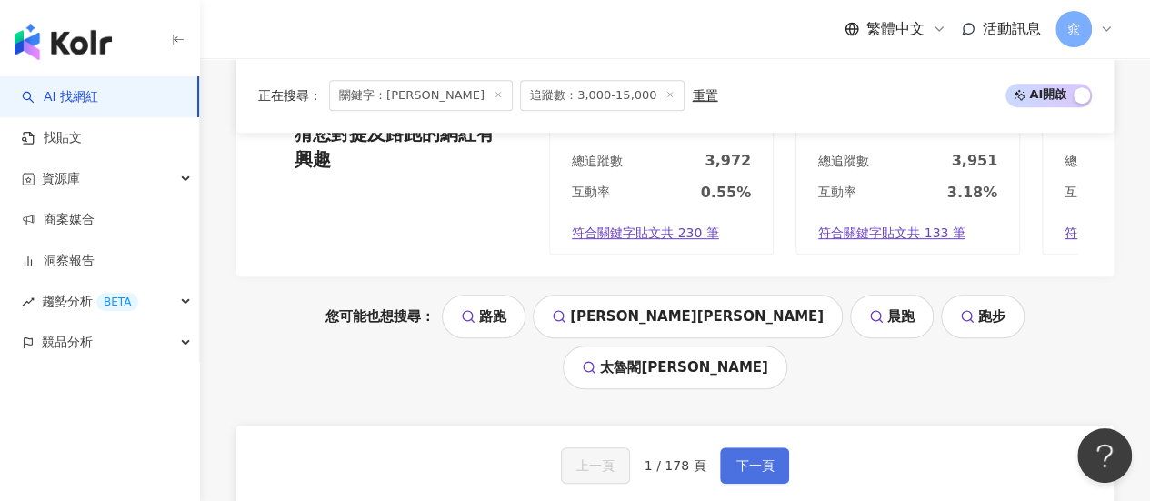
click at [755, 447] on button "下一頁" at bounding box center [754, 465] width 69 height 36
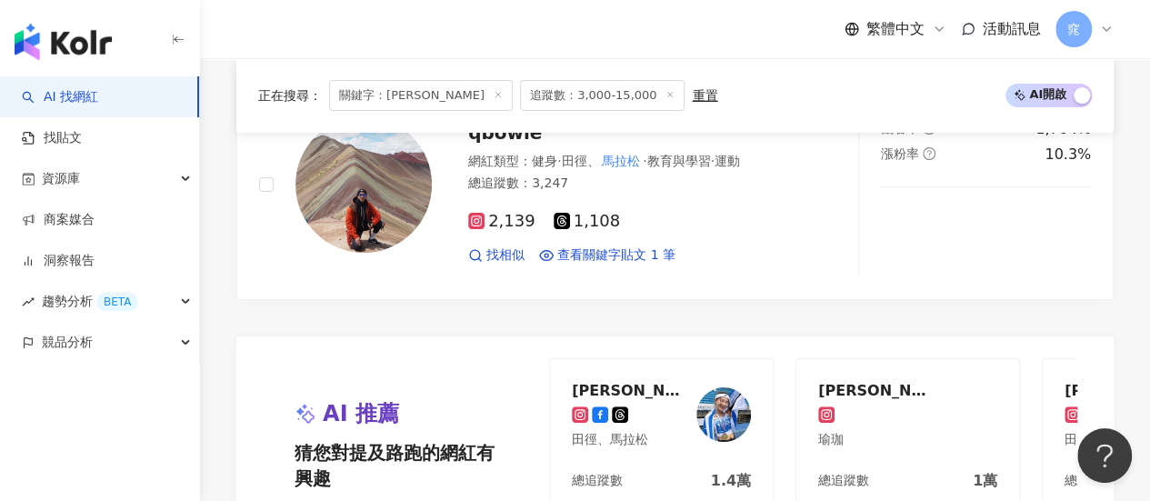
scroll to position [3576, 0]
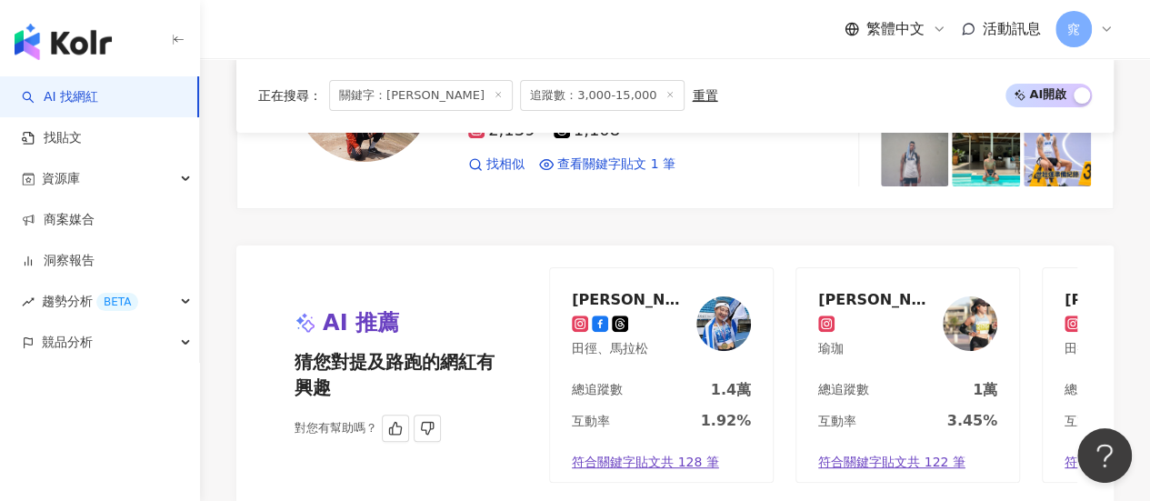
click at [656, 315] on div at bounding box center [631, 324] width 118 height 18
click at [910, 308] on div "Stacy史黛西 瑜珈" at bounding box center [907, 324] width 223 height 112
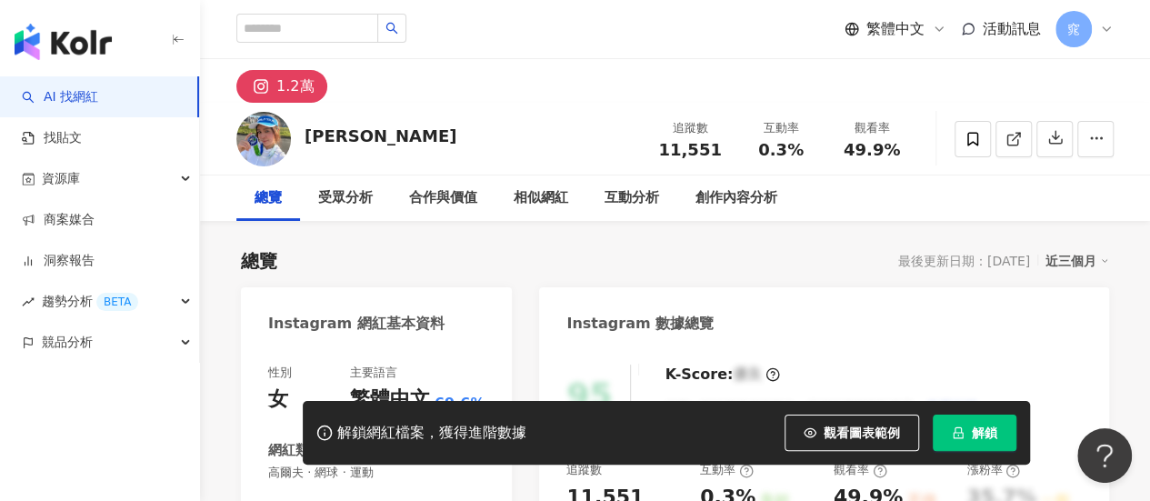
scroll to position [91, 0]
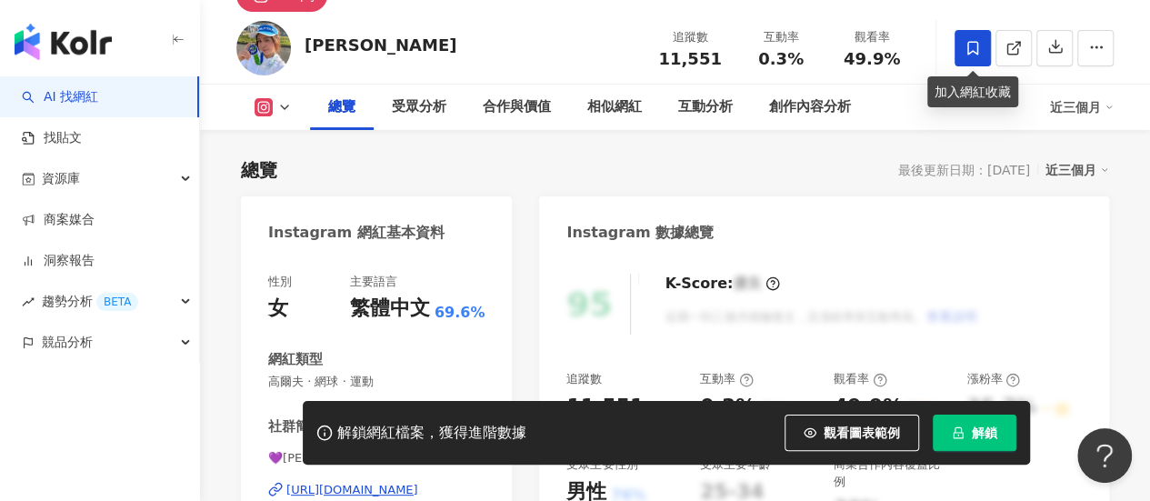
click at [965, 50] on icon at bounding box center [973, 48] width 16 height 16
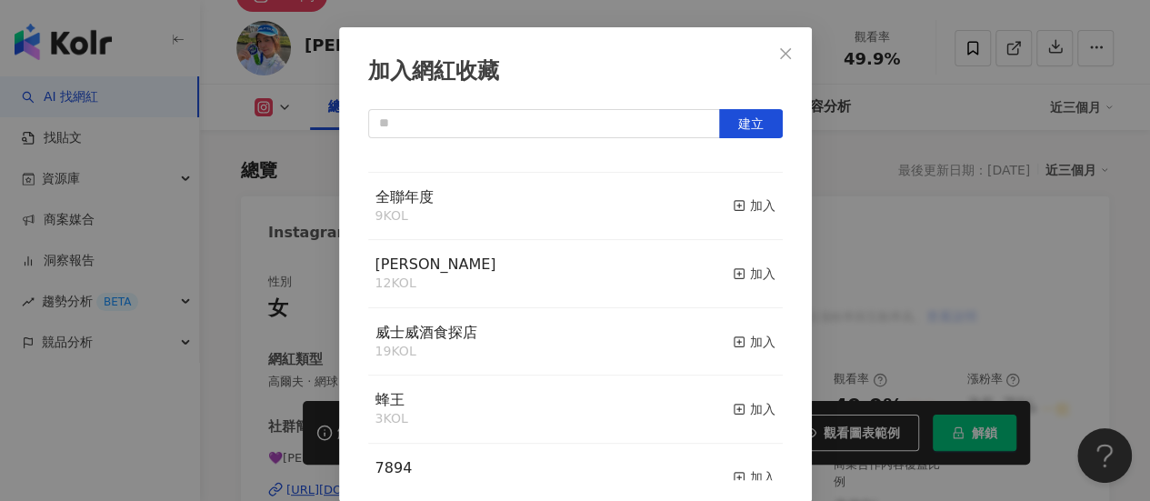
scroll to position [1344, 0]
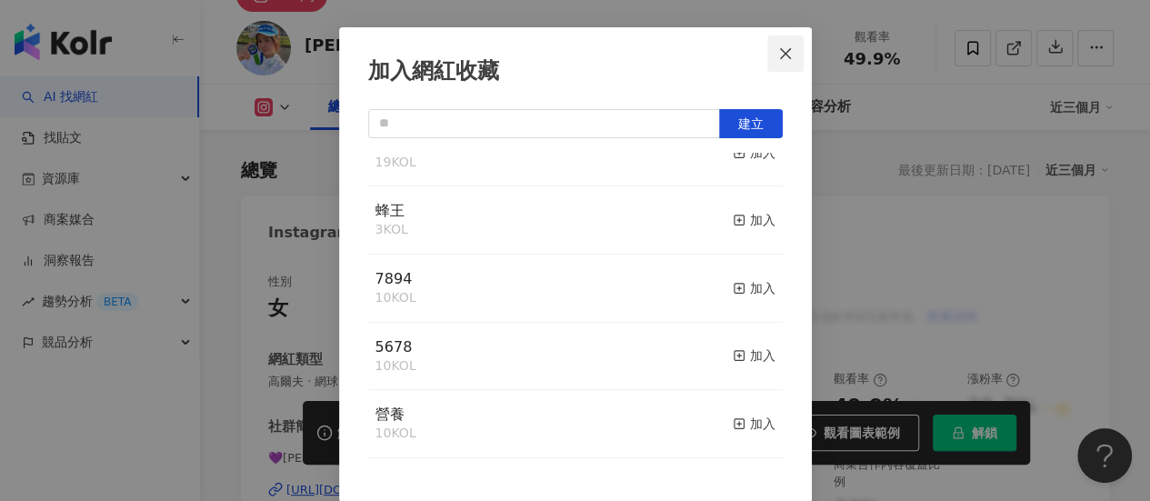
click at [781, 46] on icon "close" at bounding box center [785, 53] width 15 height 15
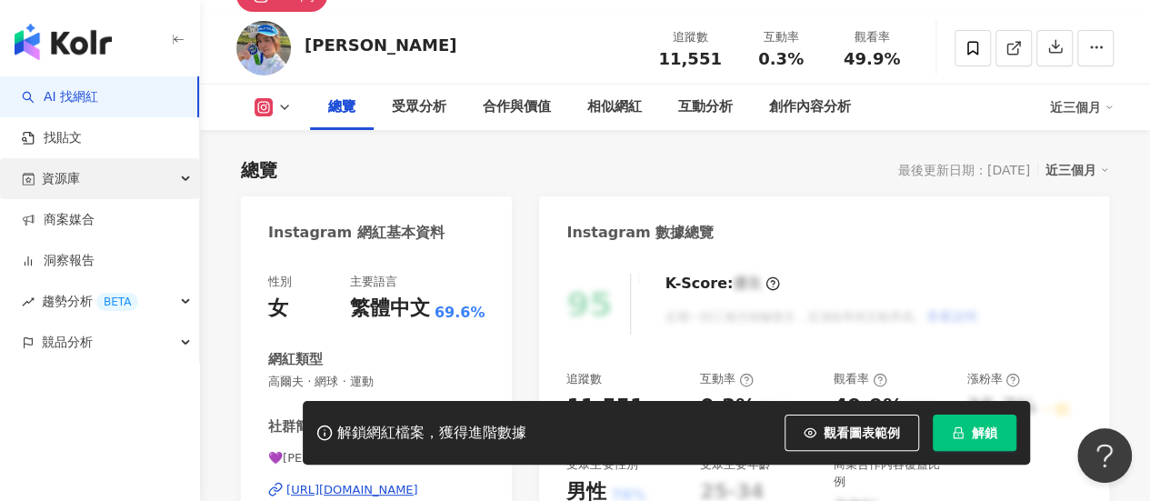
click at [100, 170] on div "資源庫" at bounding box center [99, 178] width 199 height 41
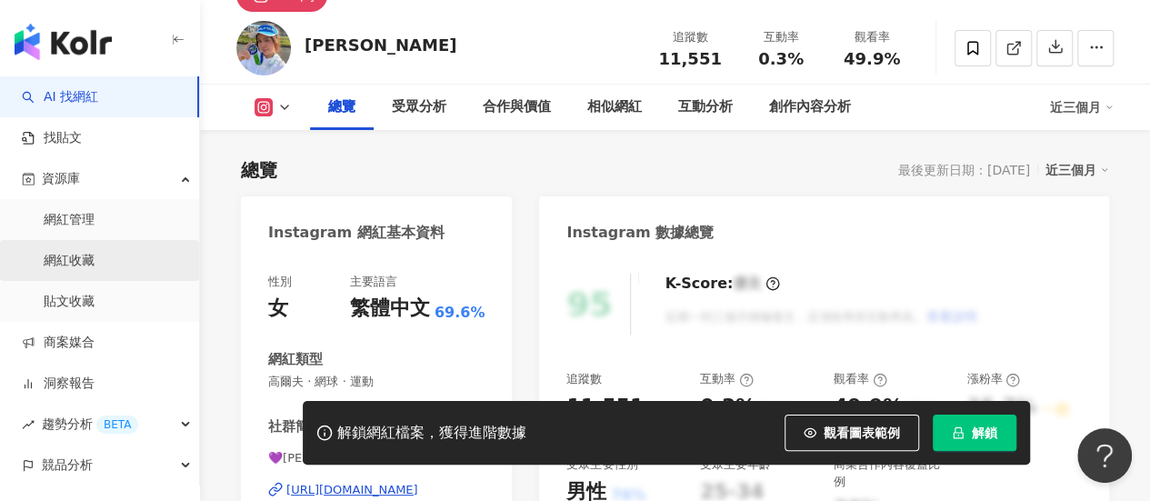
click at [89, 255] on link "網紅收藏" at bounding box center [69, 261] width 51 height 18
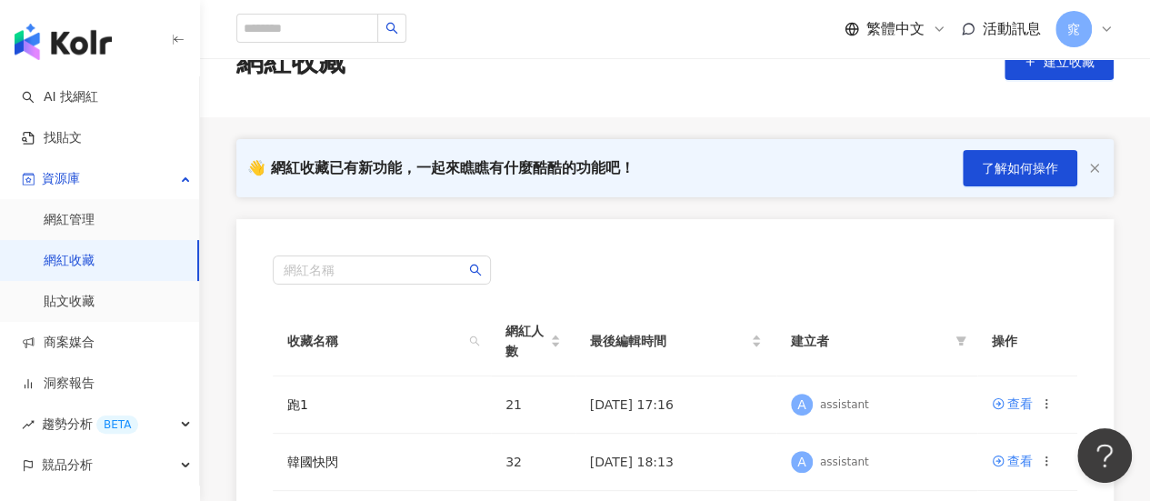
scroll to position [91, 0]
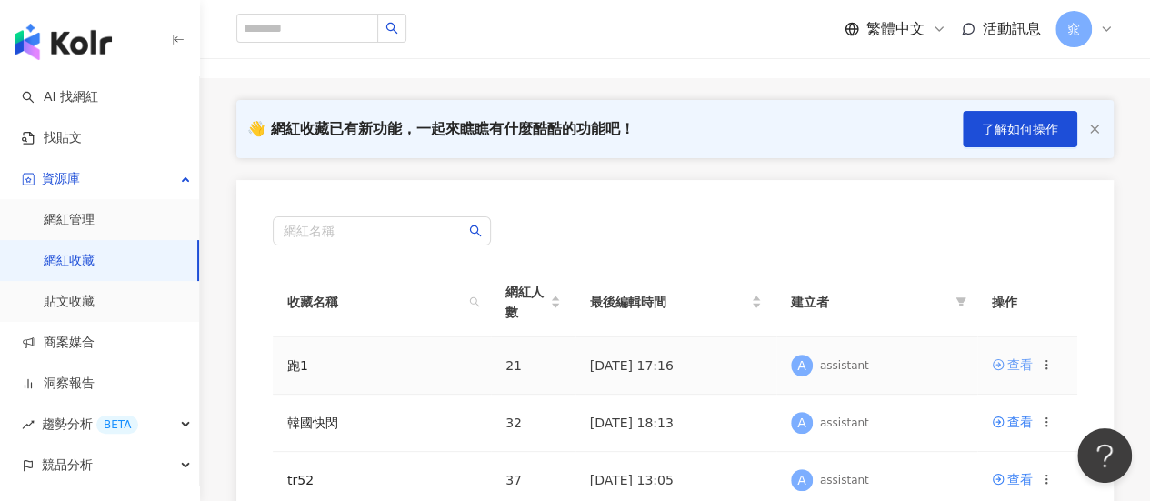
click at [1025, 365] on div "查看" at bounding box center [1019, 365] width 25 height 20
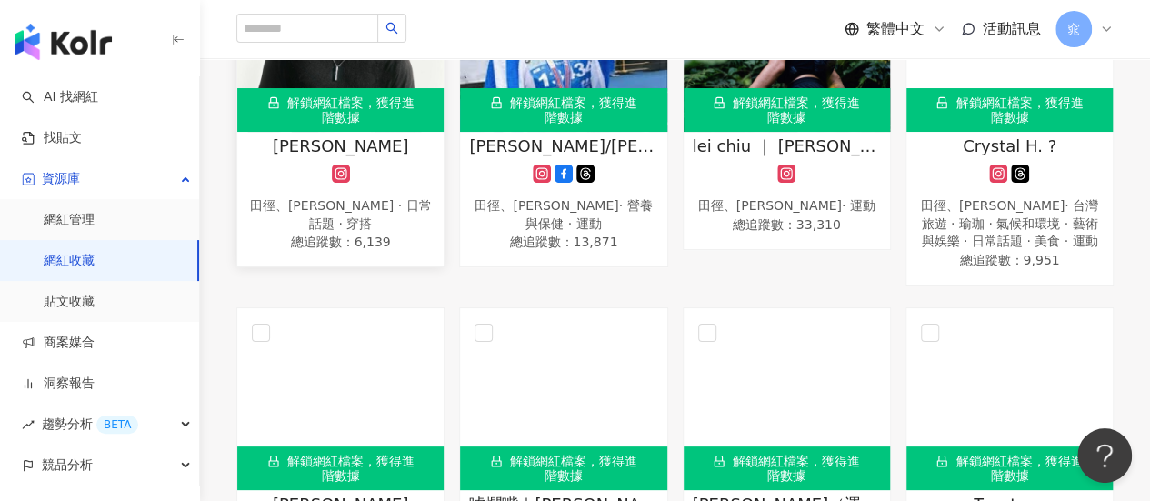
scroll to position [636, 0]
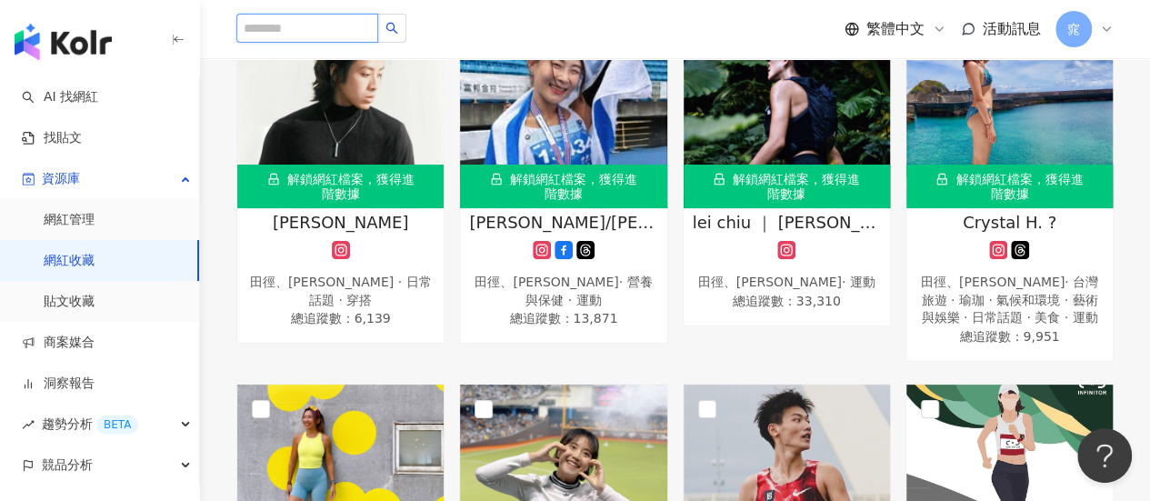
click at [292, 17] on input "search" at bounding box center [307, 28] width 142 height 29
paste input "**********"
type input "**********"
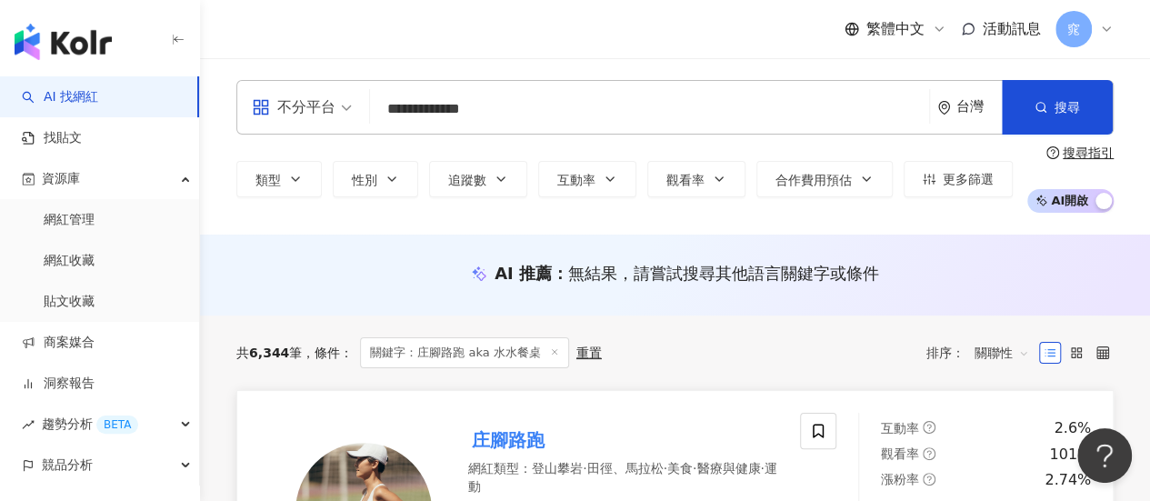
scroll to position [182, 0]
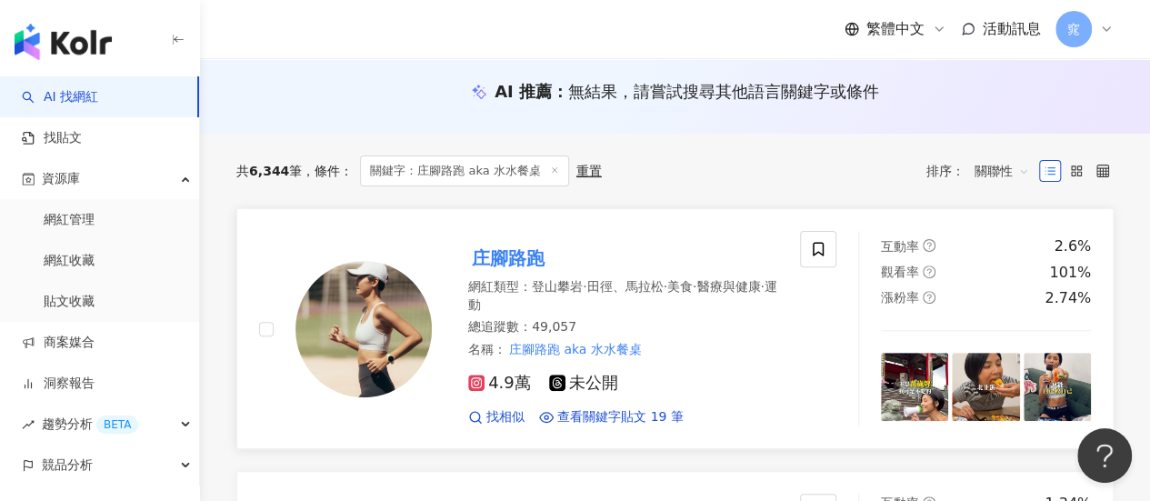
click at [525, 259] on mark "庄腳路跑" at bounding box center [508, 258] width 80 height 29
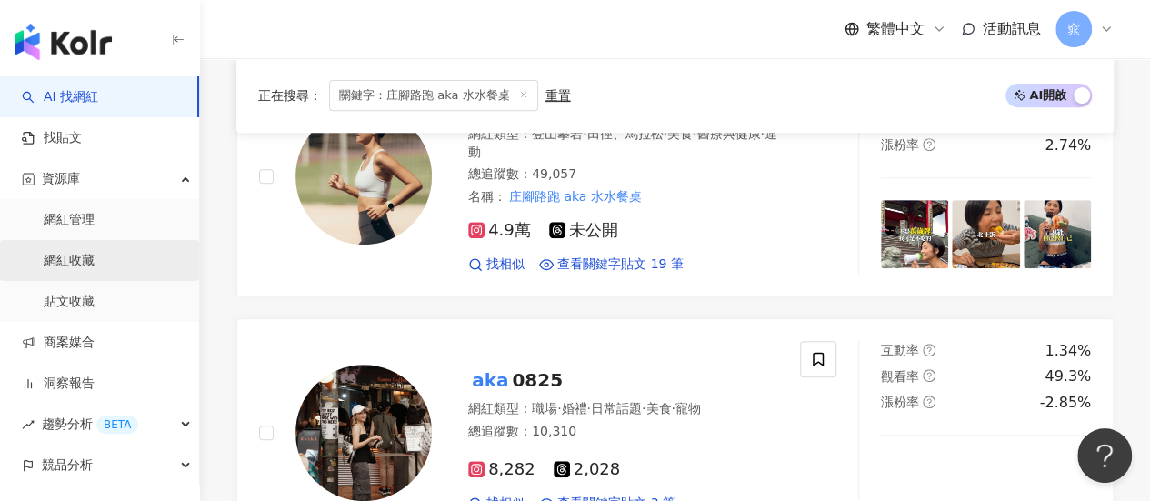
scroll to position [364, 0]
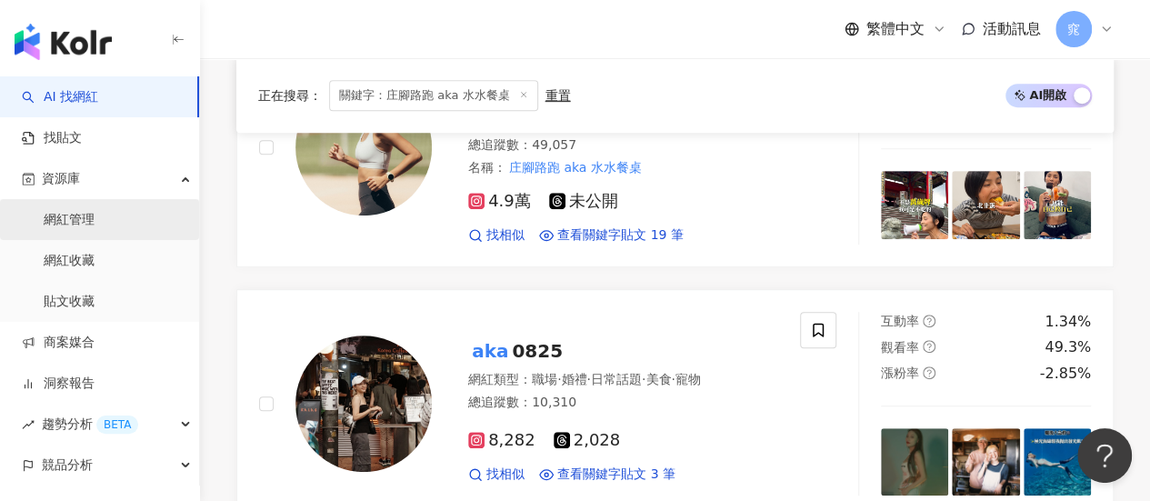
click at [95, 226] on link "網紅管理" at bounding box center [69, 220] width 51 height 18
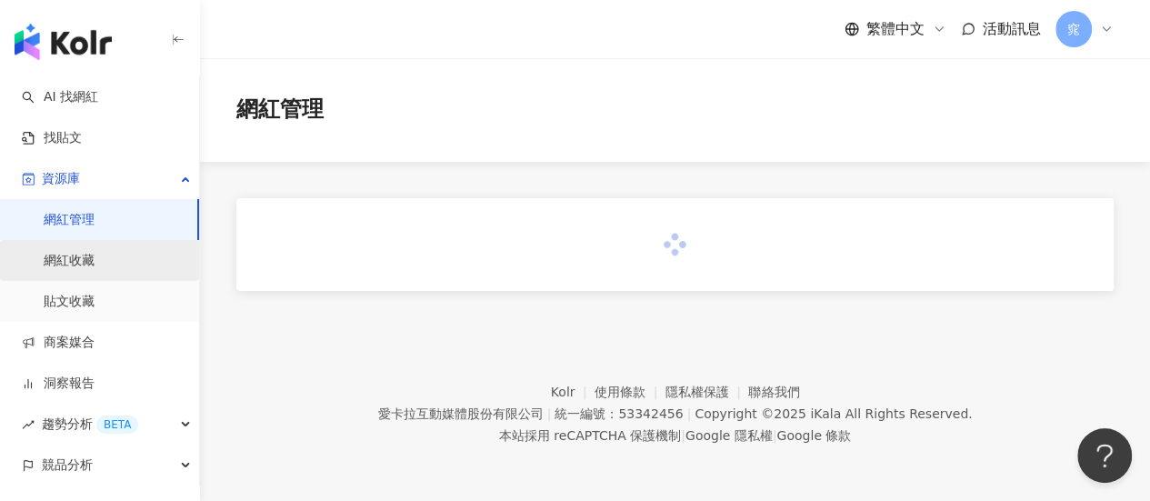
click at [95, 255] on link "網紅收藏" at bounding box center [69, 261] width 51 height 18
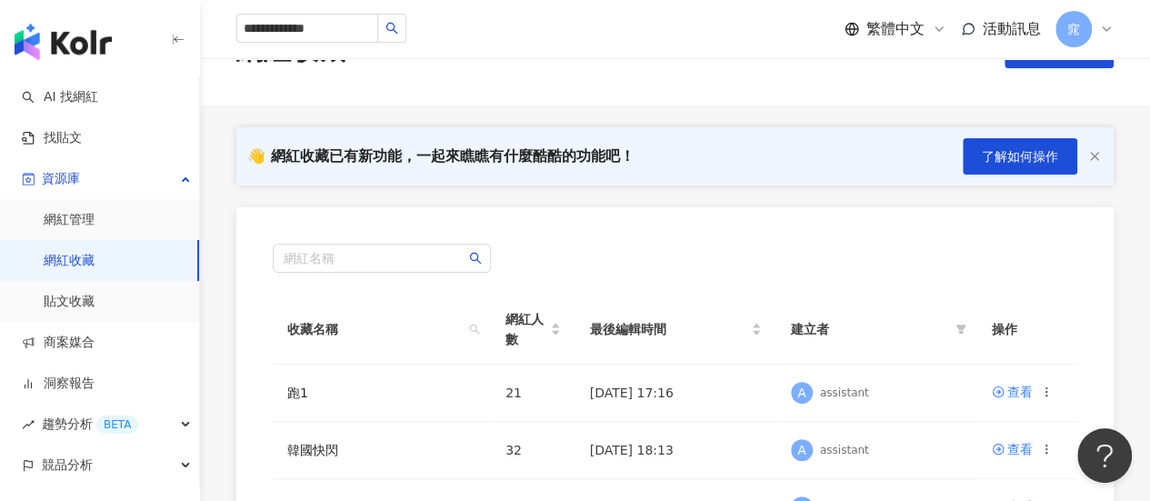
scroll to position [182, 0]
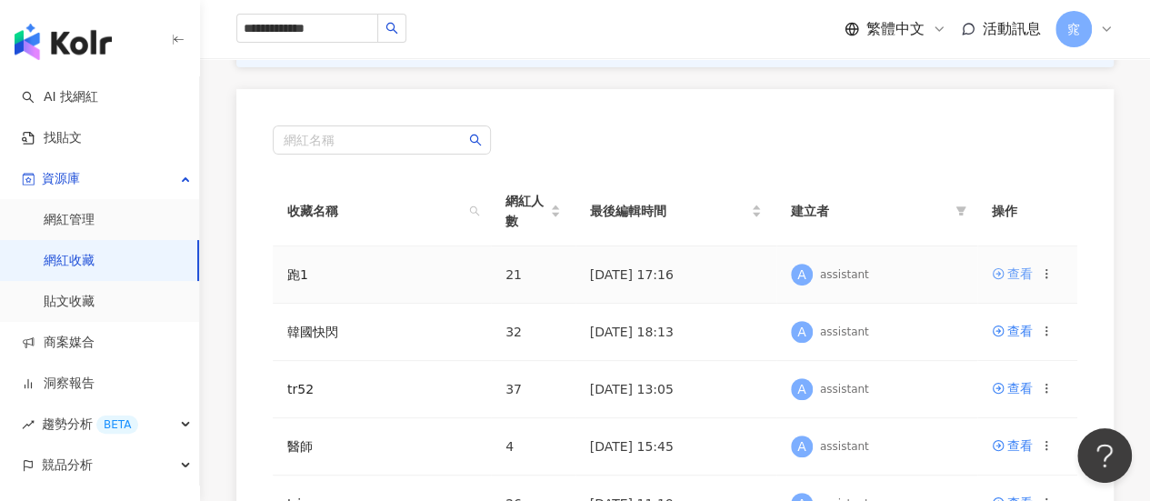
click at [1011, 275] on div "查看" at bounding box center [1019, 274] width 25 height 20
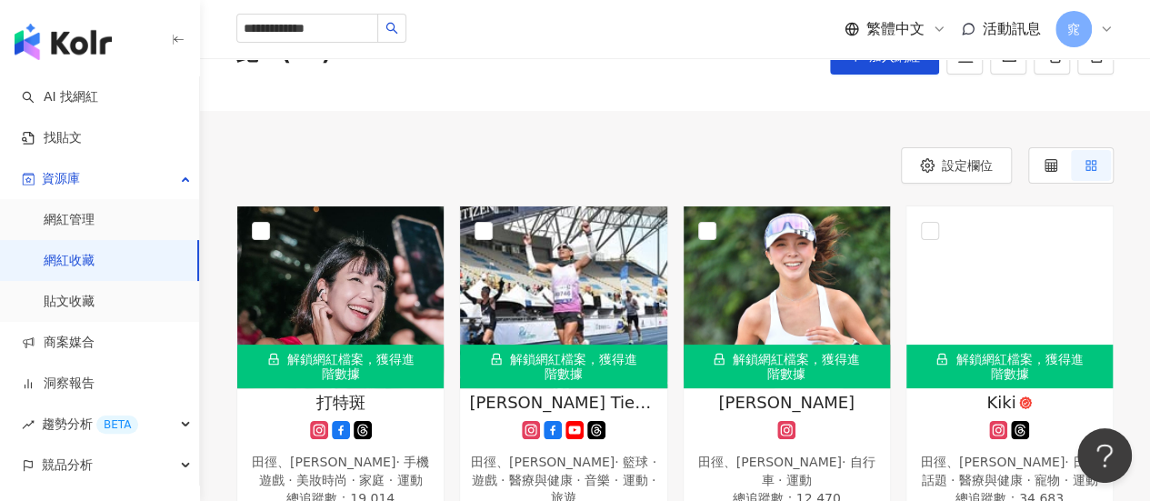
scroll to position [91, 0]
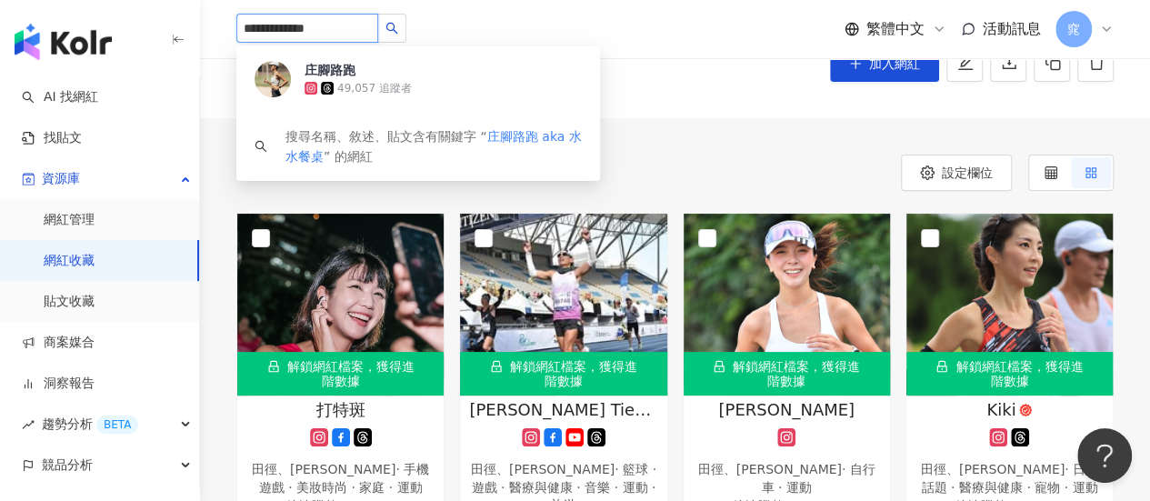
drag, startPoint x: 369, startPoint y: 22, endPoint x: 369, endPoint y: 41, distance: 19.1
type input "*"
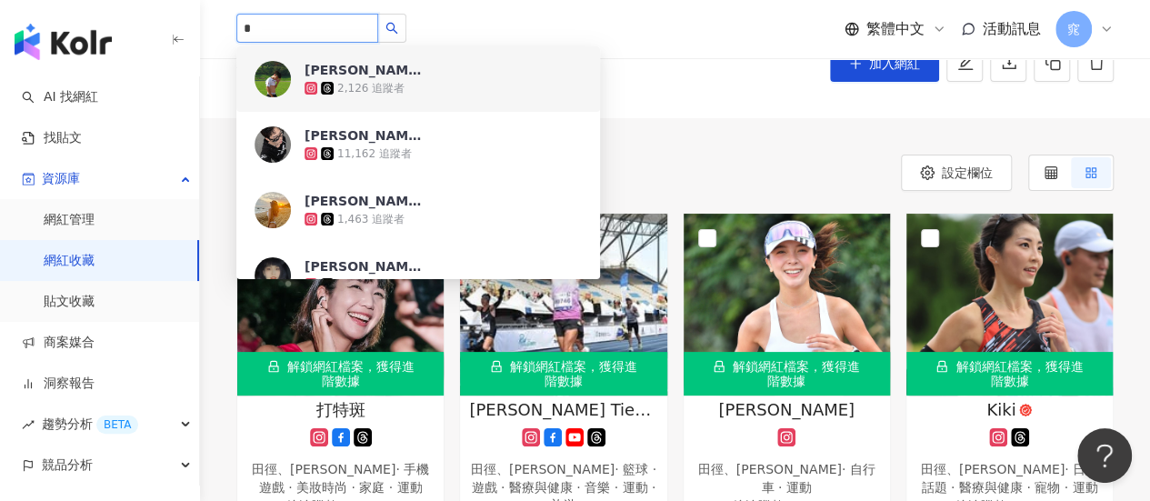
drag, startPoint x: 275, startPoint y: 31, endPoint x: 222, endPoint y: 31, distance: 52.7
click at [222, 31] on div "* 朱 2,126 追蹤者 朱 11,162 追蹤者 朱 1,463 追蹤者 朱 569 追蹤者 朱 2,126 追蹤者 朱朱紫 4,232 追蹤者 朱 2,…" at bounding box center [675, 29] width 950 height 58
paste input "********"
type input "*********"
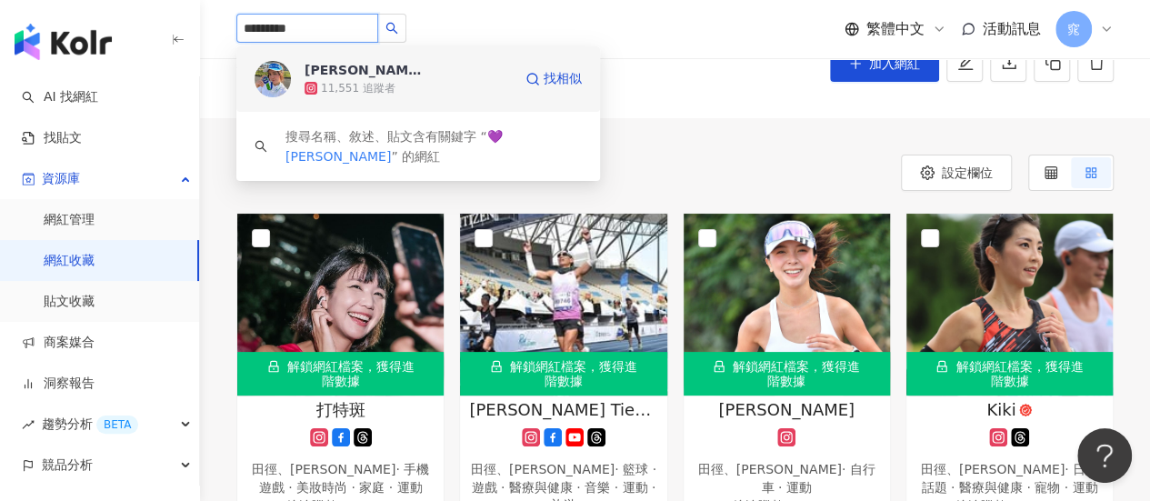
click at [351, 72] on span "[PERSON_NAME]" at bounding box center [364, 70] width 118 height 18
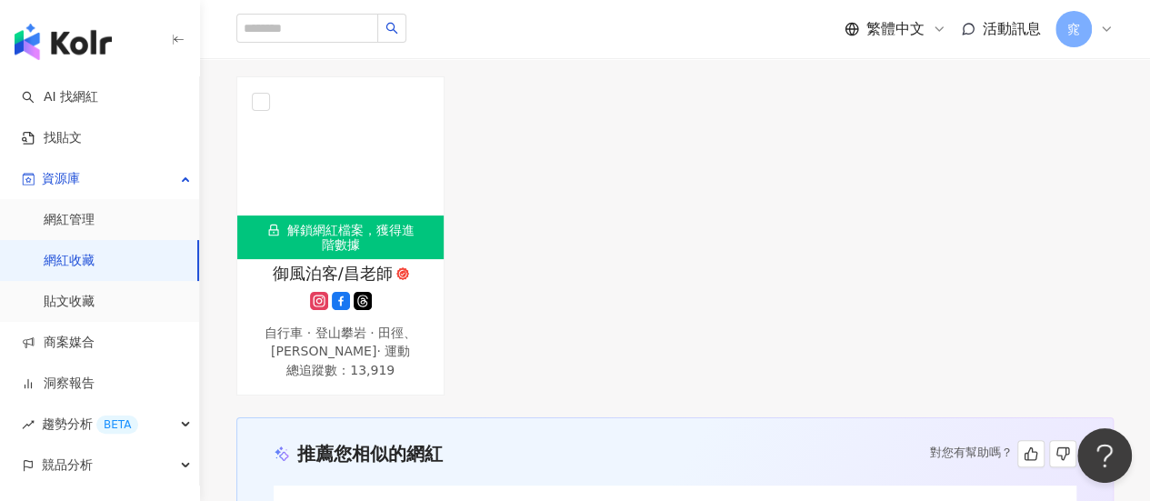
scroll to position [0, 0]
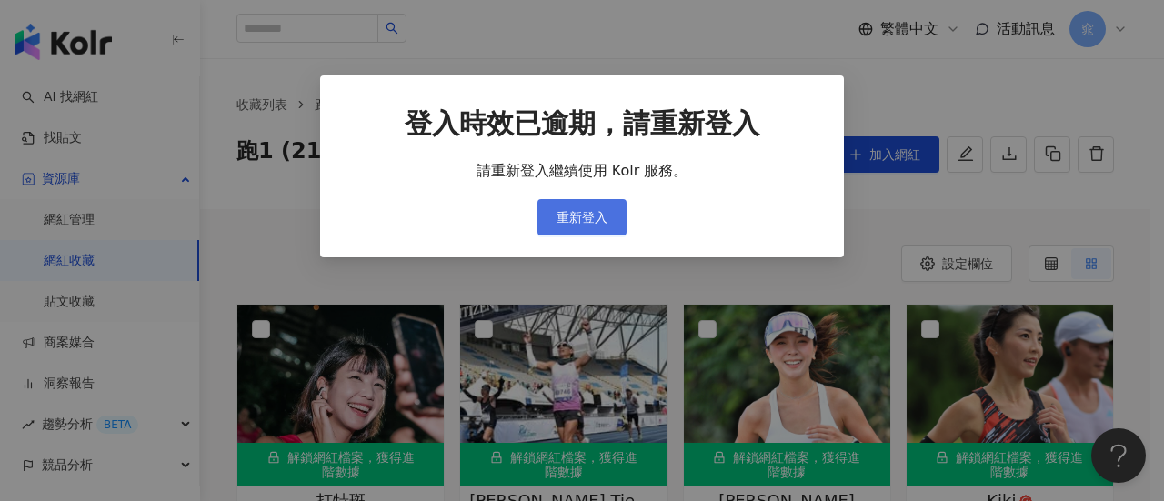
click at [595, 219] on span "重新登入" at bounding box center [581, 217] width 51 height 15
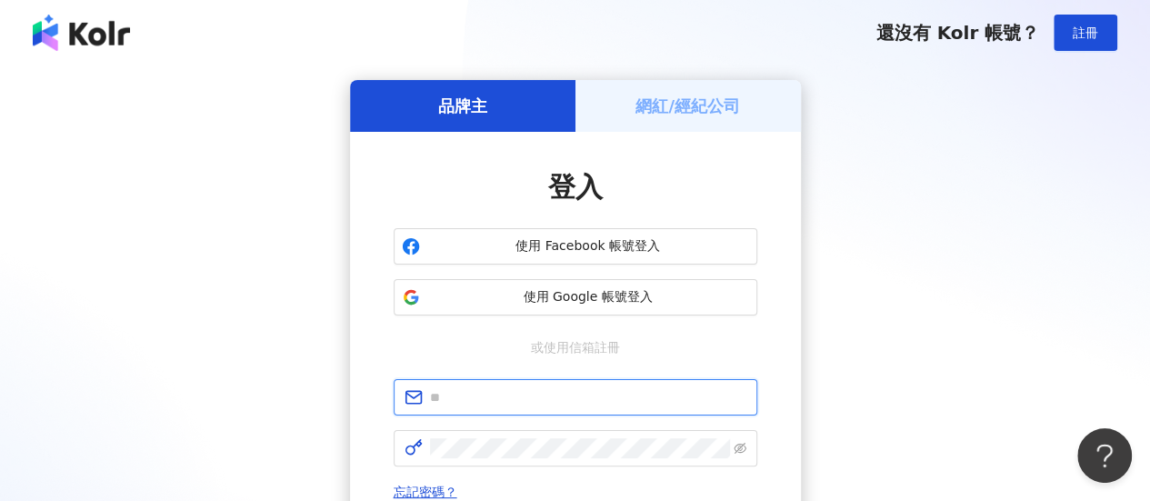
type input "**********"
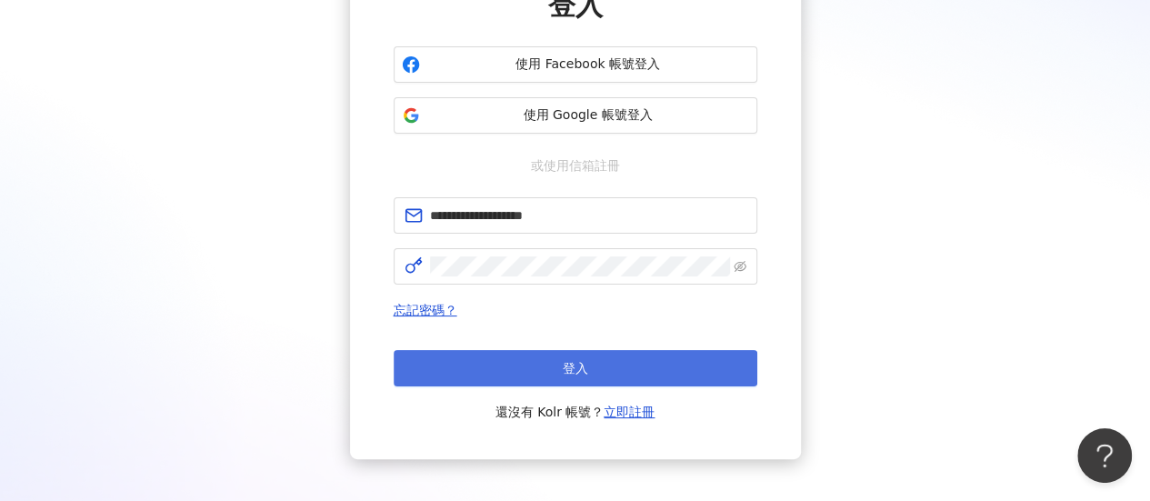
click at [644, 362] on button "登入" at bounding box center [576, 368] width 364 height 36
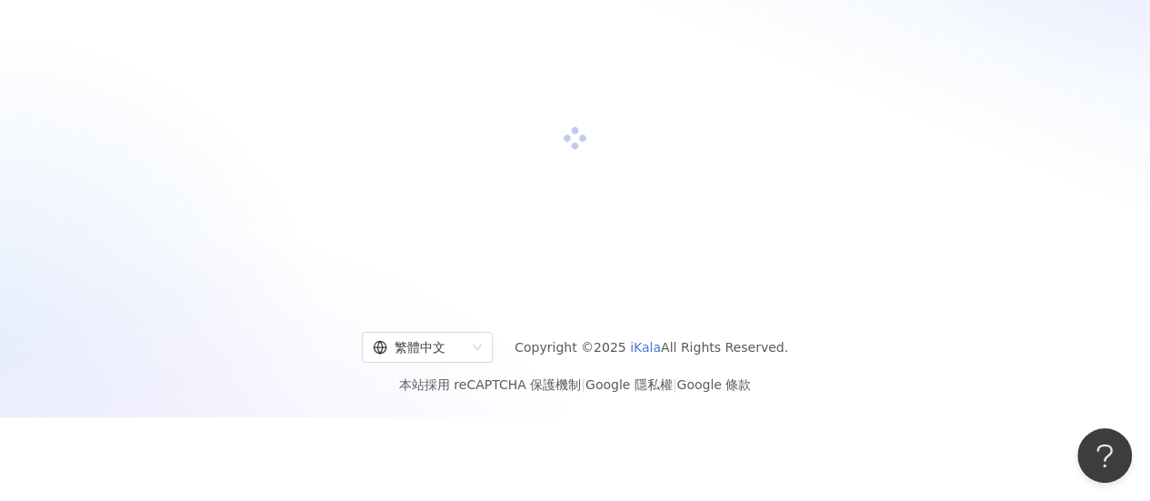
scroll to position [84, 0]
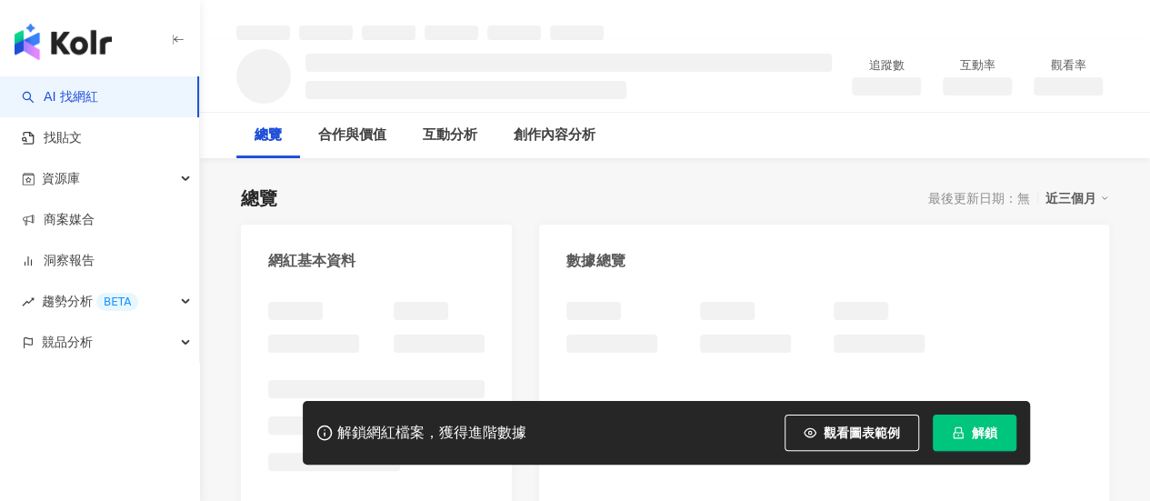
scroll to position [91, 0]
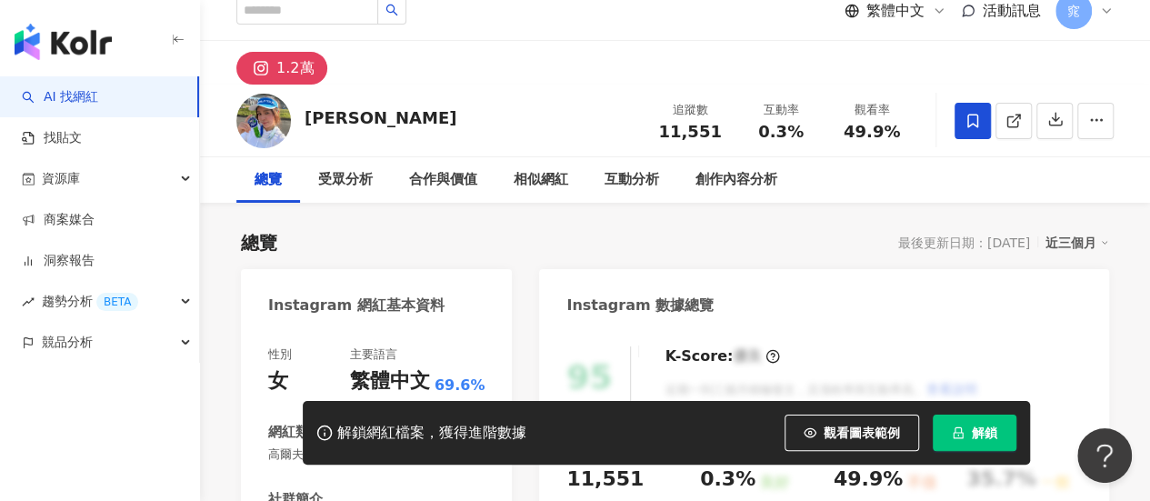
click at [969, 125] on icon at bounding box center [972, 121] width 11 height 14
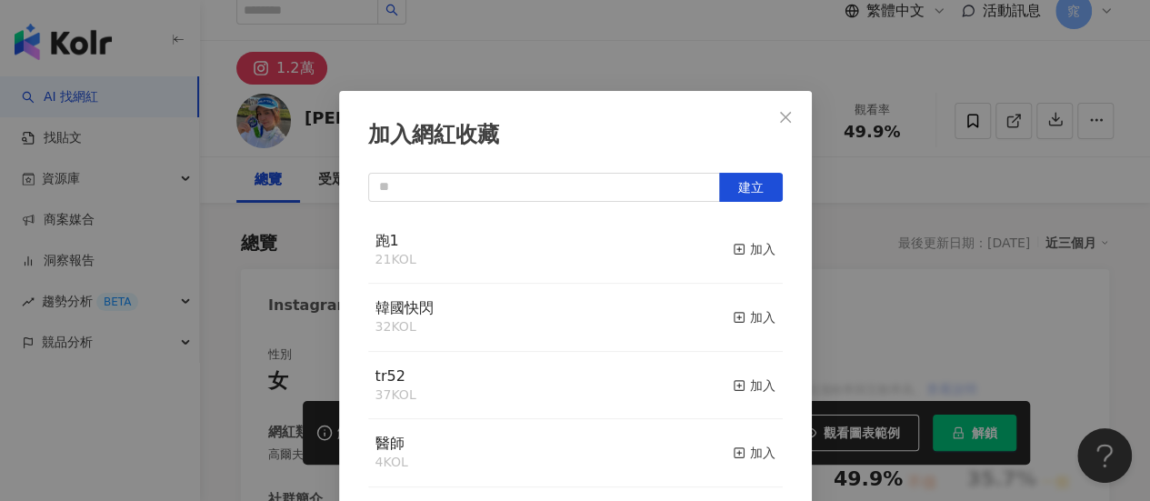
scroll to position [64, 0]
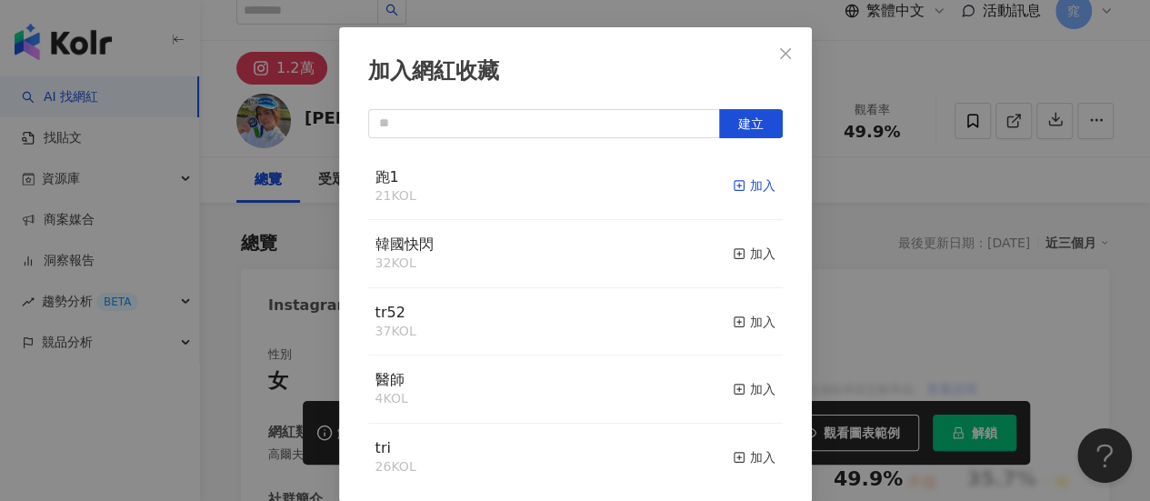
click at [733, 183] on div "加入" at bounding box center [754, 185] width 43 height 20
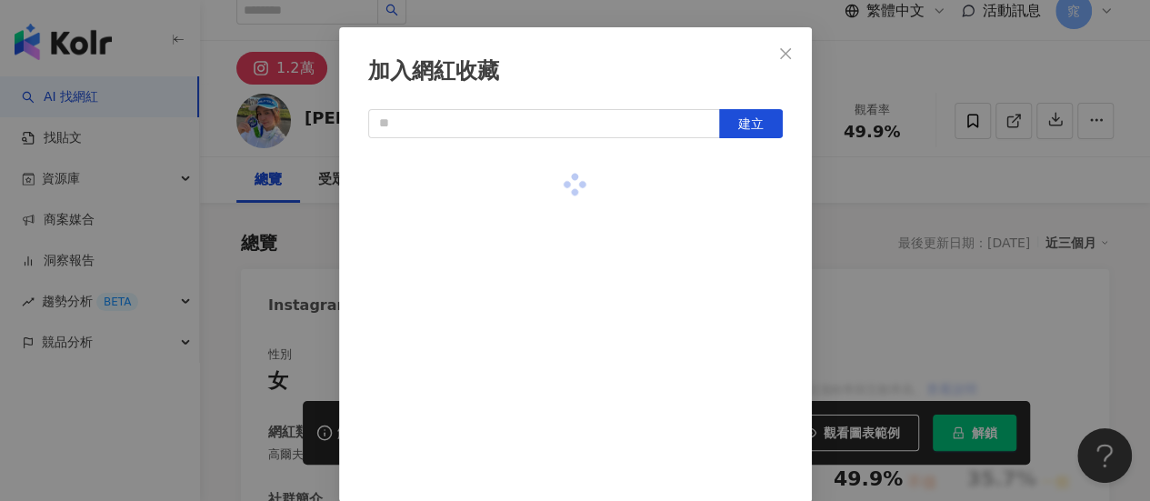
scroll to position [85, 0]
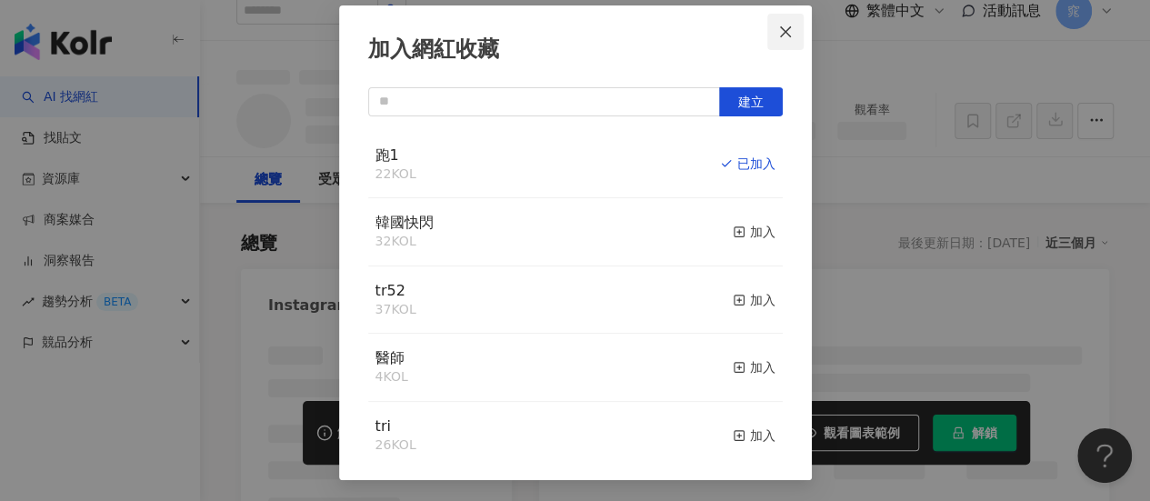
click at [784, 33] on icon "close" at bounding box center [785, 32] width 15 height 15
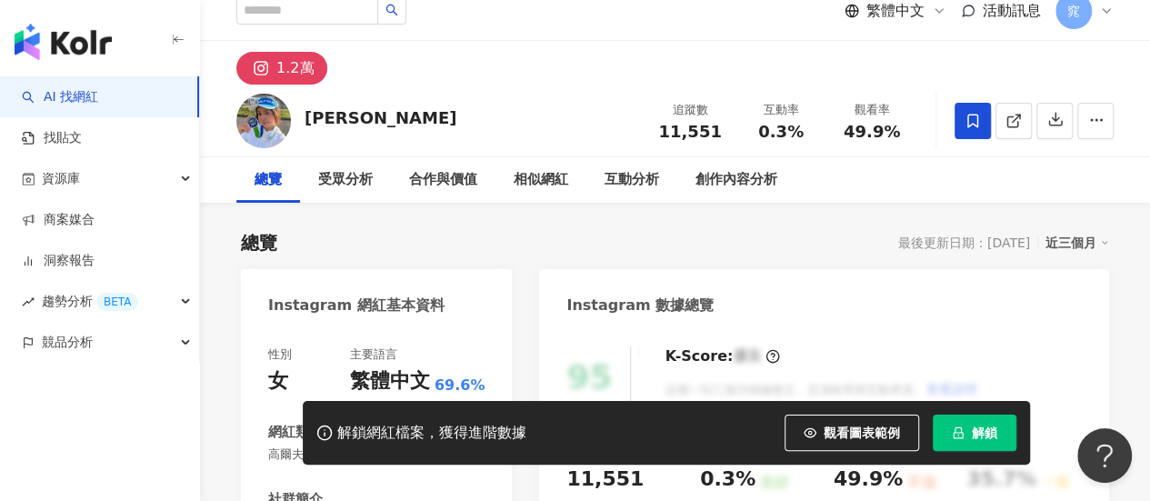
scroll to position [0, 0]
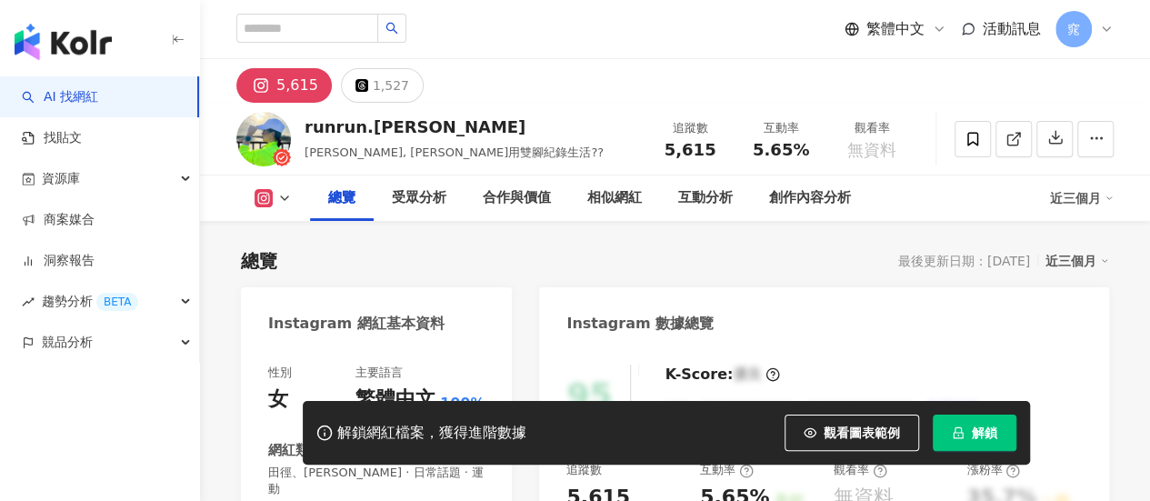
scroll to position [273, 0]
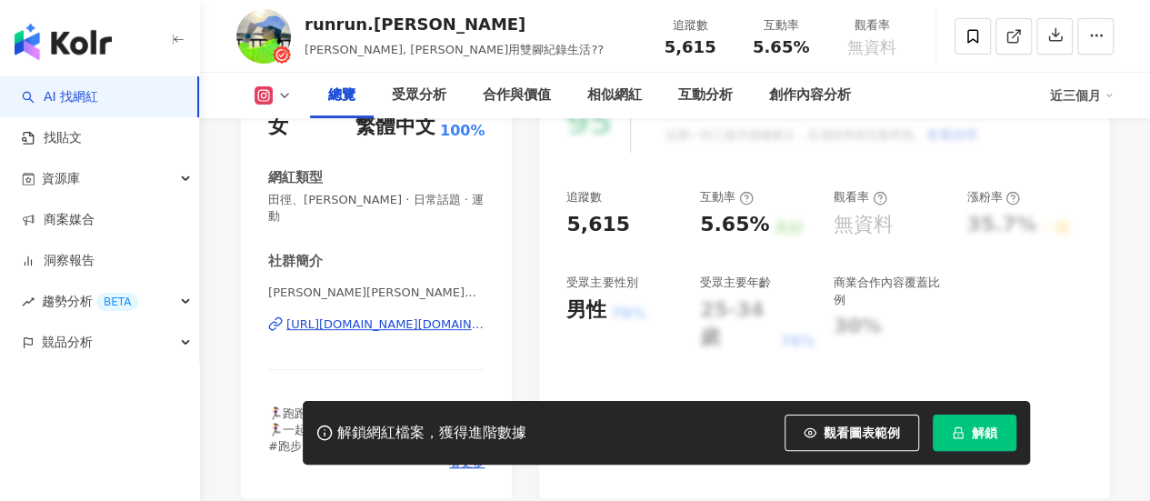
click at [383, 321] on div "[URL][DOMAIN_NAME][DOMAIN_NAME][PERSON_NAME]" at bounding box center [385, 324] width 198 height 16
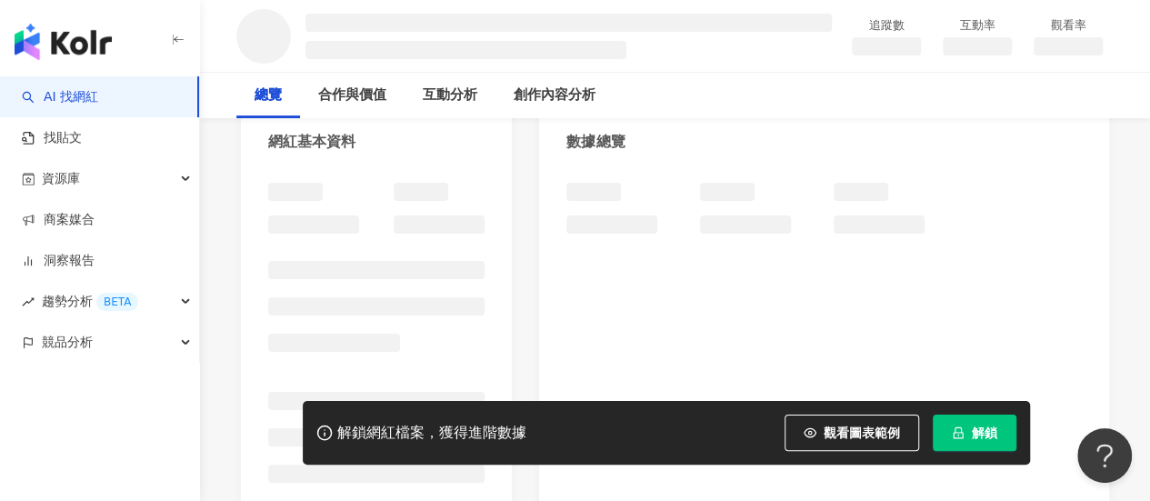
scroll to position [273, 0]
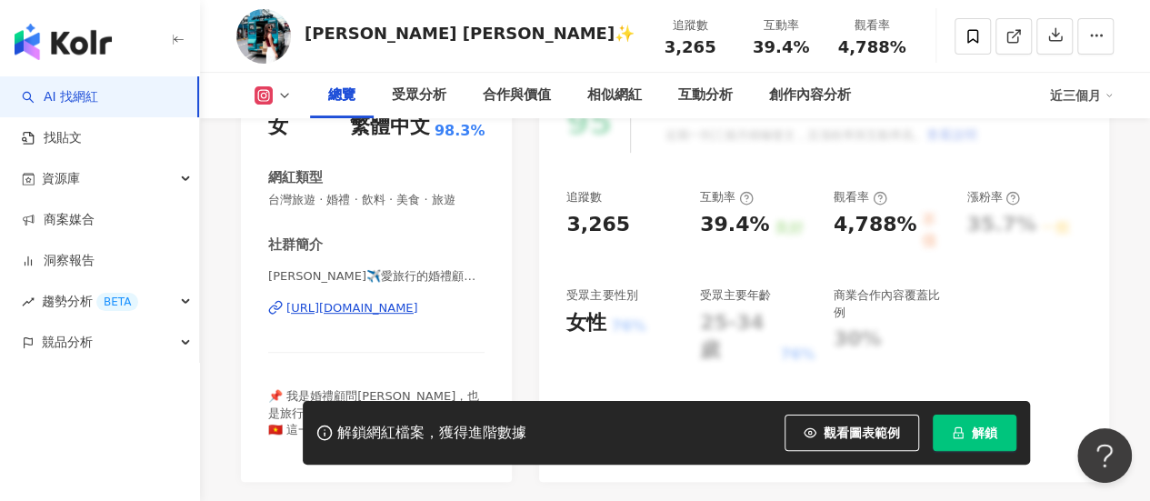
click at [399, 308] on div "性別 女 主要語言 繁體中文 98.3% 網紅類型 台灣旅遊 · 婚禮 · 飲料 · 美食 · 旅遊 社群簡介 [PERSON_NAME]✈️愛旅行的婚禮顧問…" at bounding box center [376, 273] width 216 height 363
click at [405, 304] on div "[URL][DOMAIN_NAME]" at bounding box center [352, 308] width 132 height 16
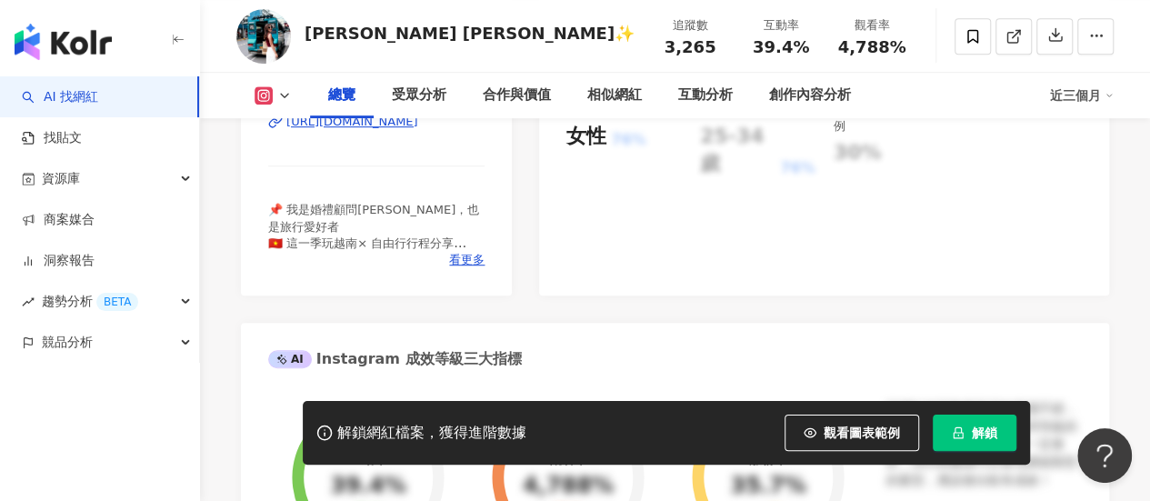
scroll to position [727, 0]
